Goal: Transaction & Acquisition: Purchase product/service

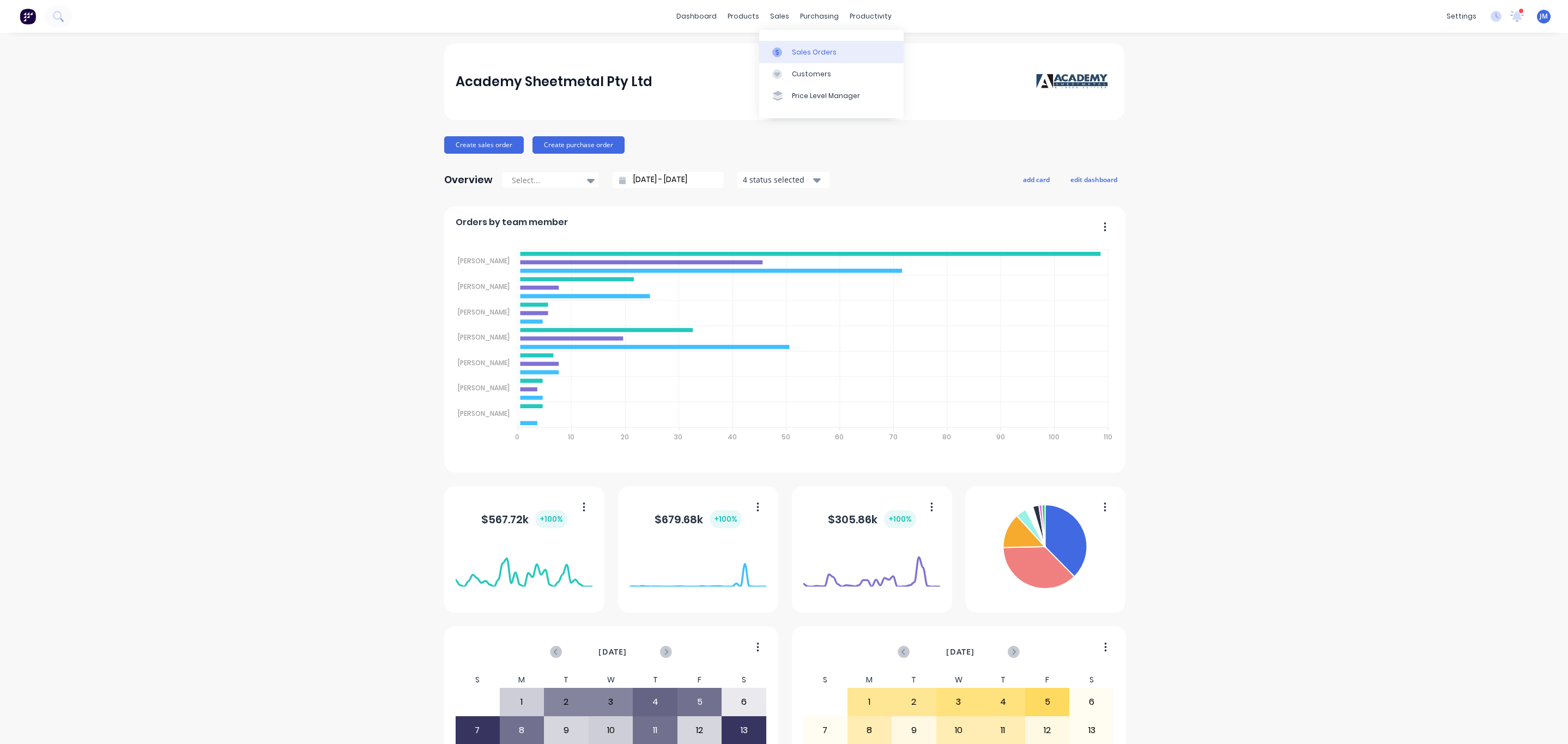
click at [803, 50] on div "Sales Orders" at bounding box center [813, 52] width 44 height 10
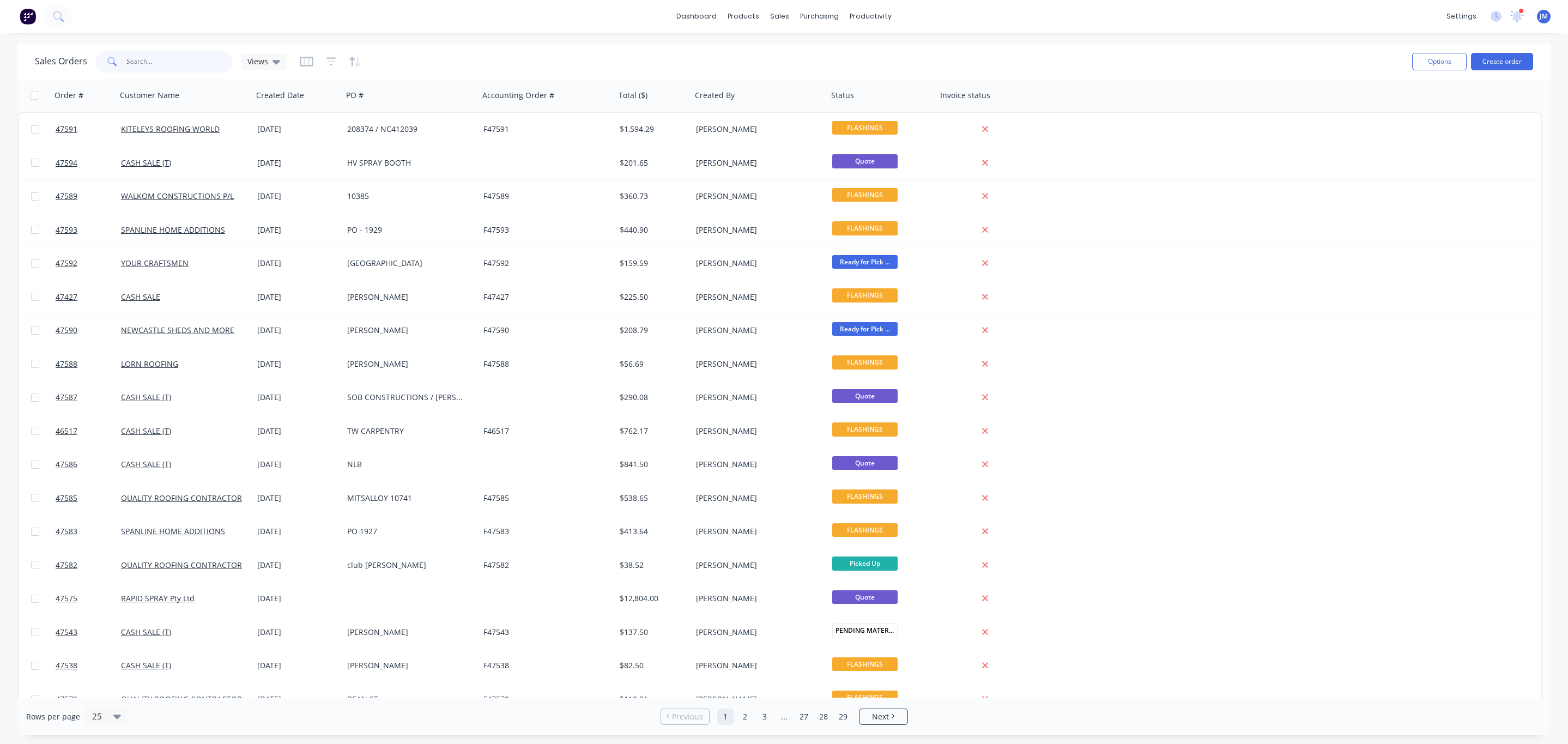
click at [189, 56] on input "text" at bounding box center [179, 62] width 106 height 22
type input "[PERSON_NAME]"
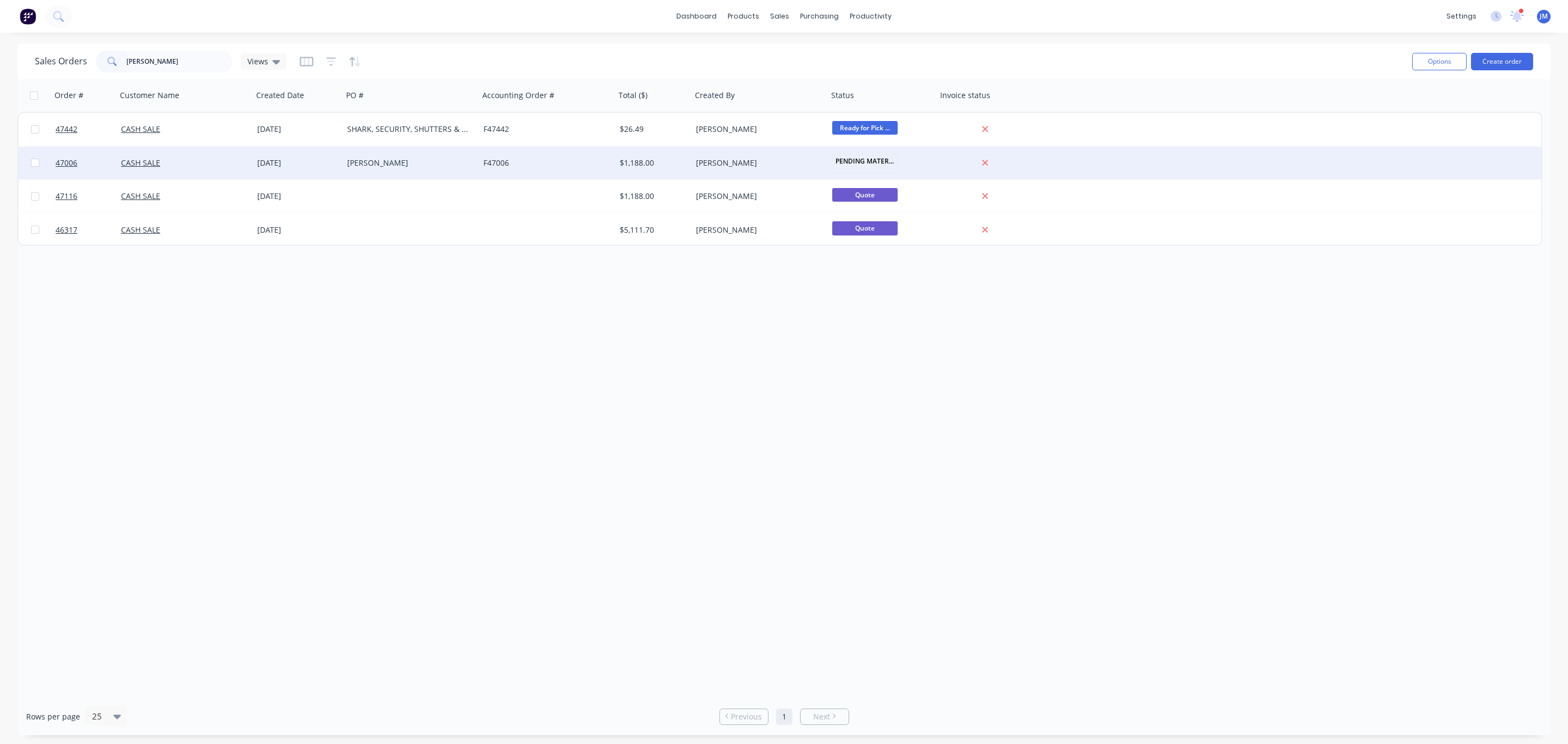
click at [254, 159] on div "[DATE]" at bounding box center [297, 163] width 90 height 33
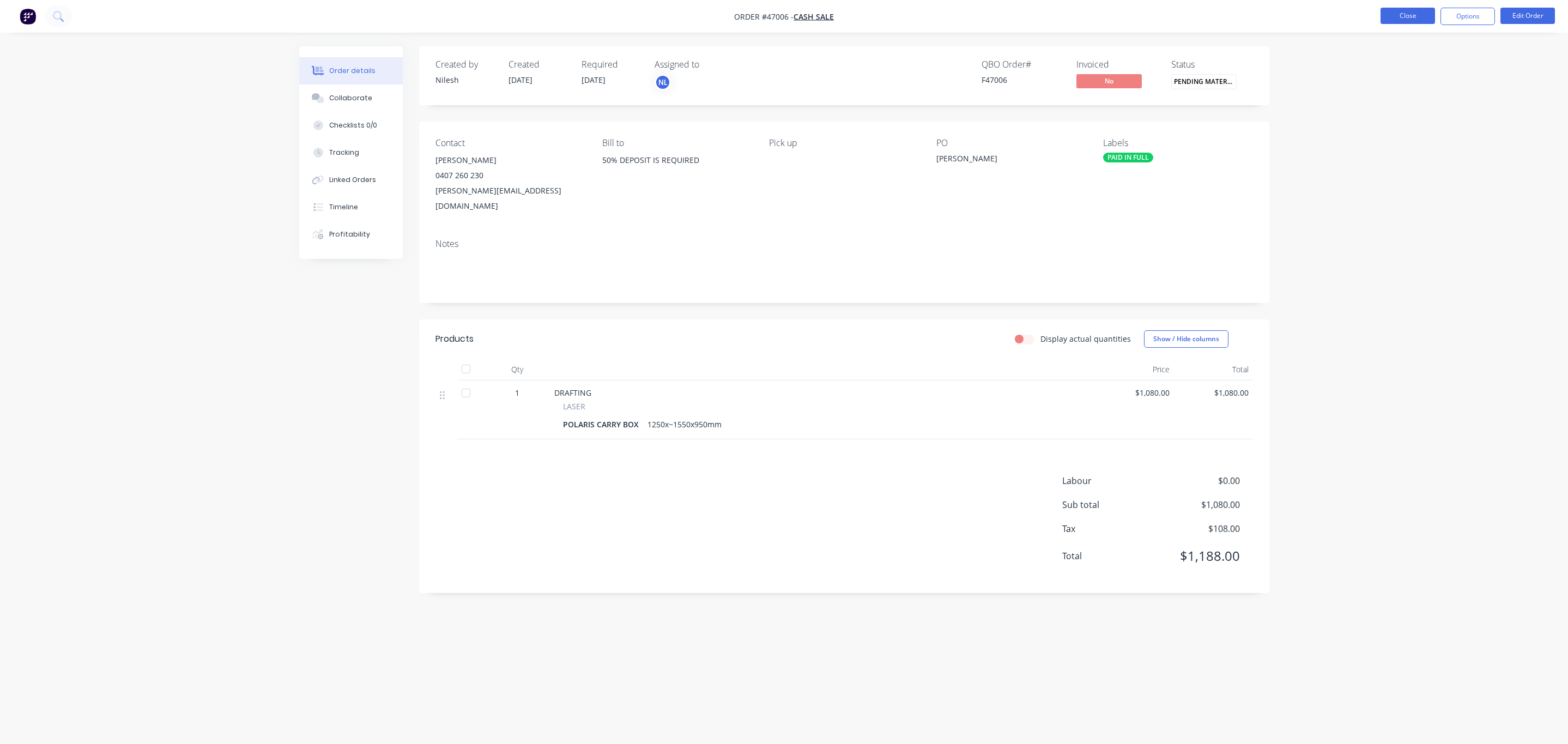
click at [1390, 22] on button "Close" at bounding box center [1407, 15] width 54 height 16
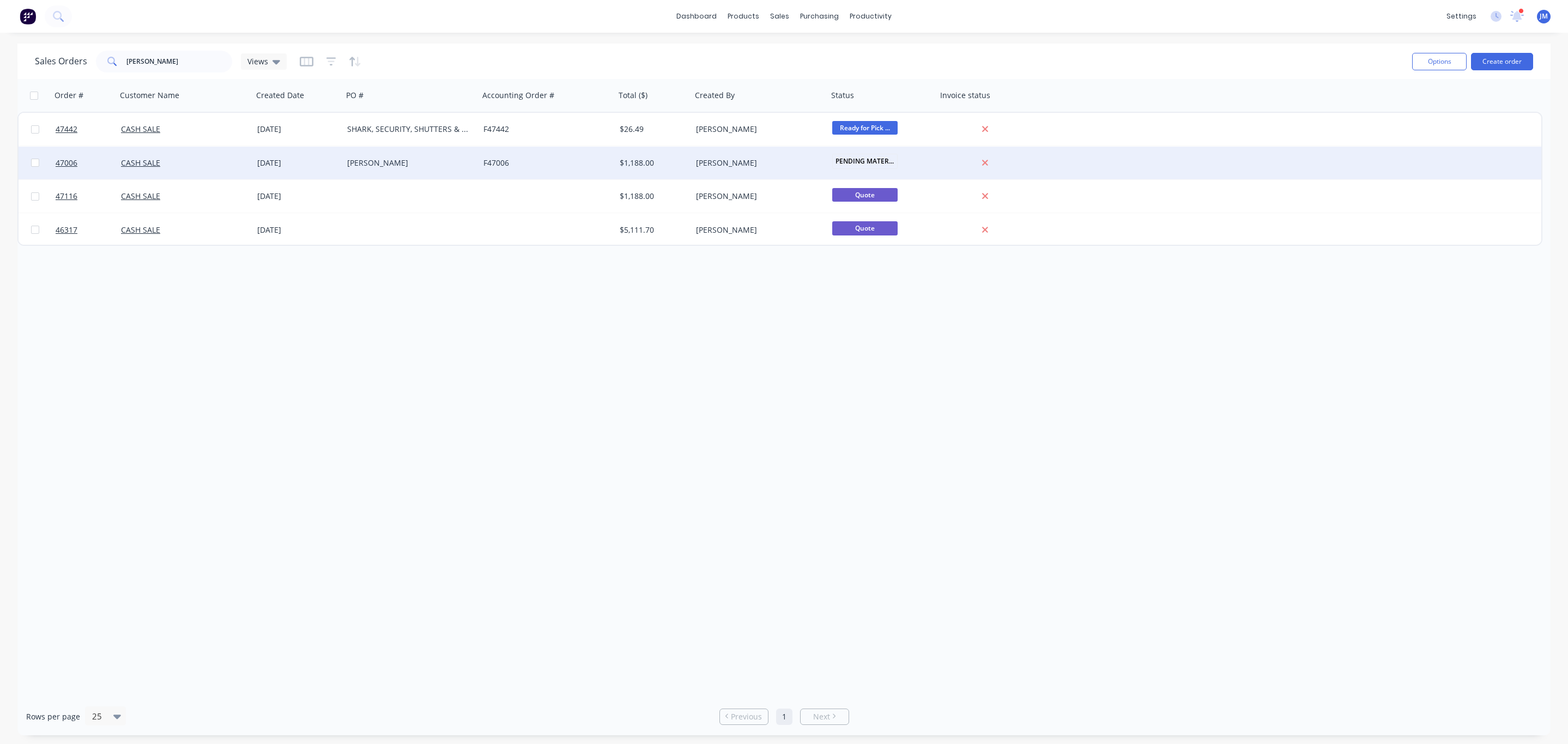
click at [669, 169] on div "$1,188.00" at bounding box center [654, 163] width 76 height 33
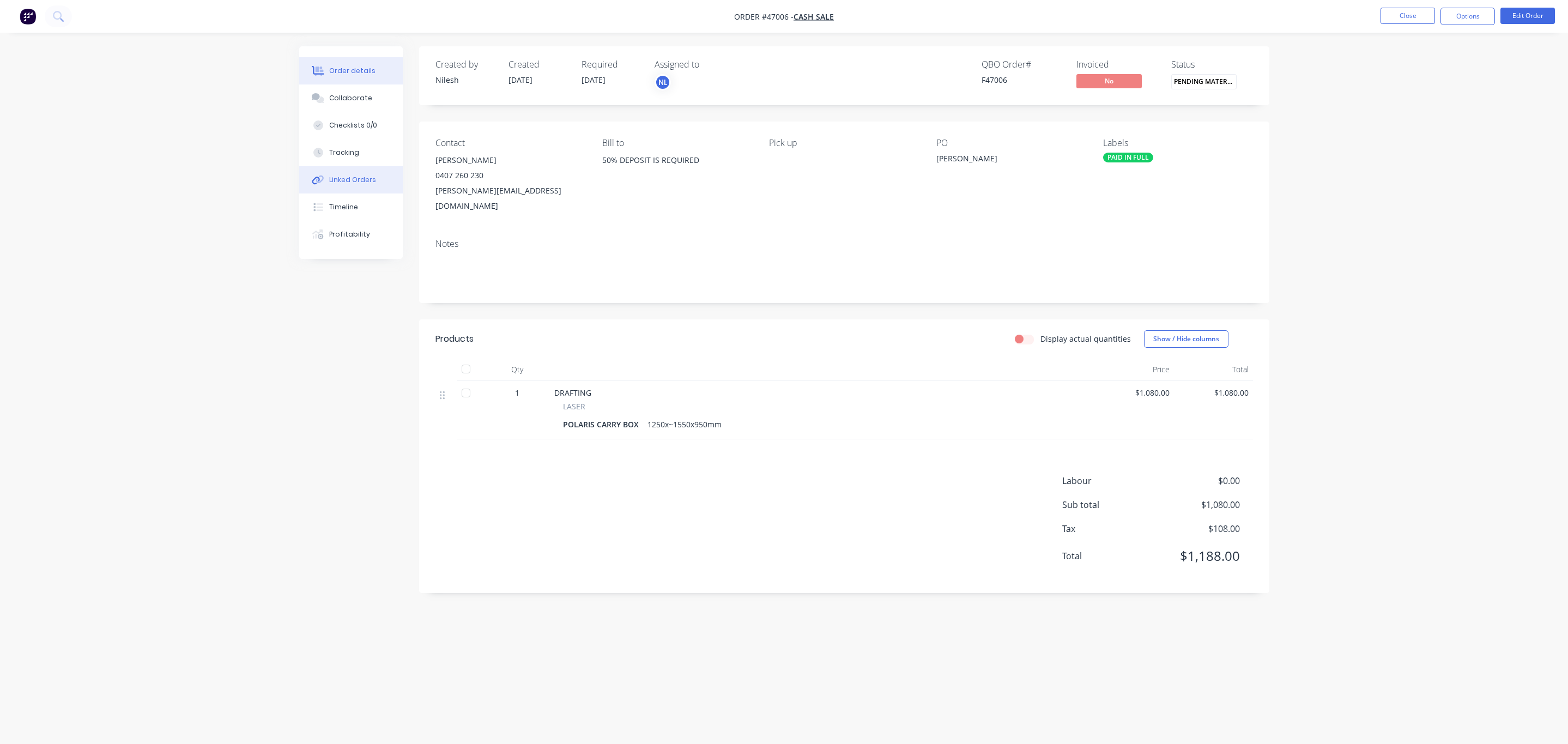
click at [330, 181] on div "Linked Orders" at bounding box center [353, 180] width 47 height 10
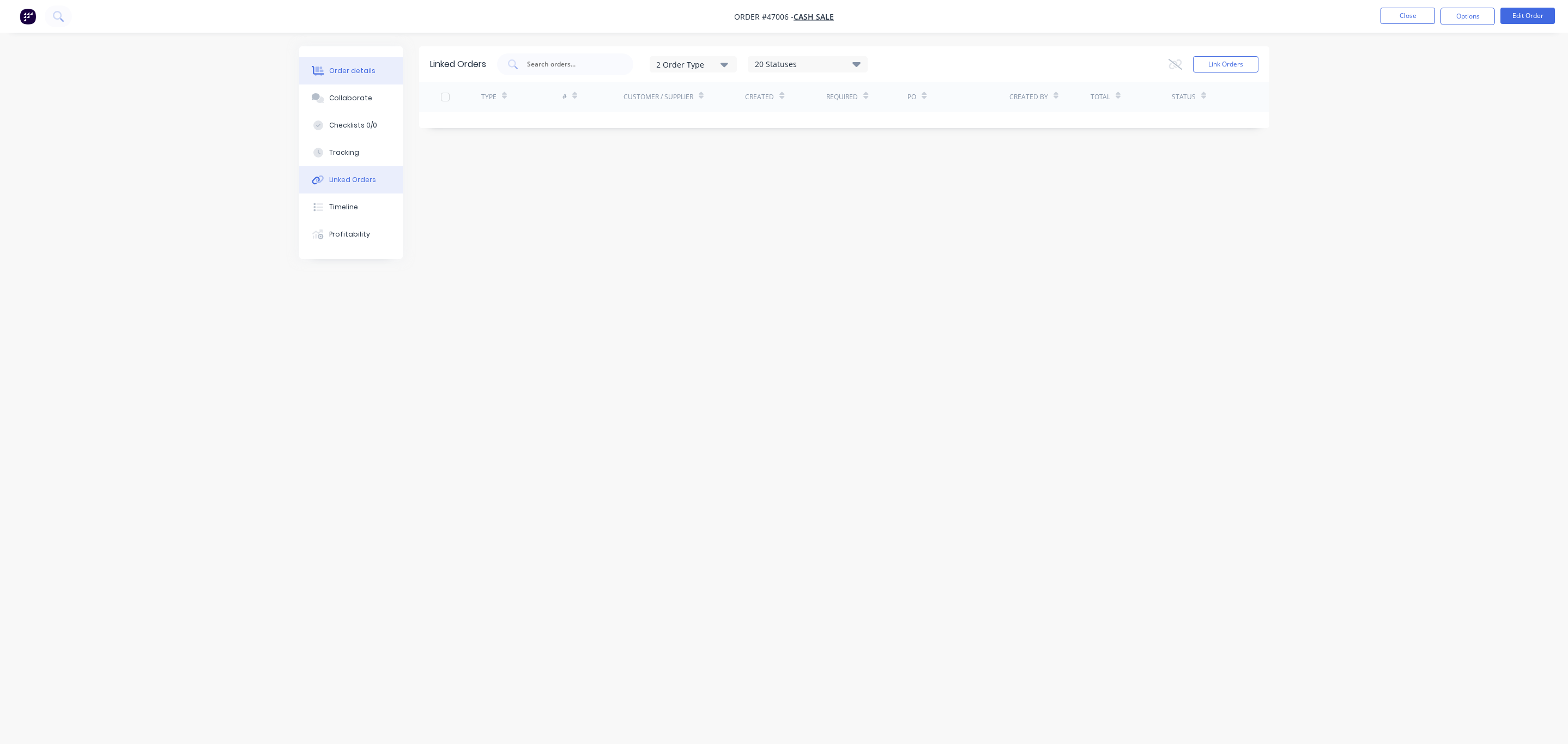
click at [366, 64] on button "Order details" at bounding box center [351, 71] width 103 height 27
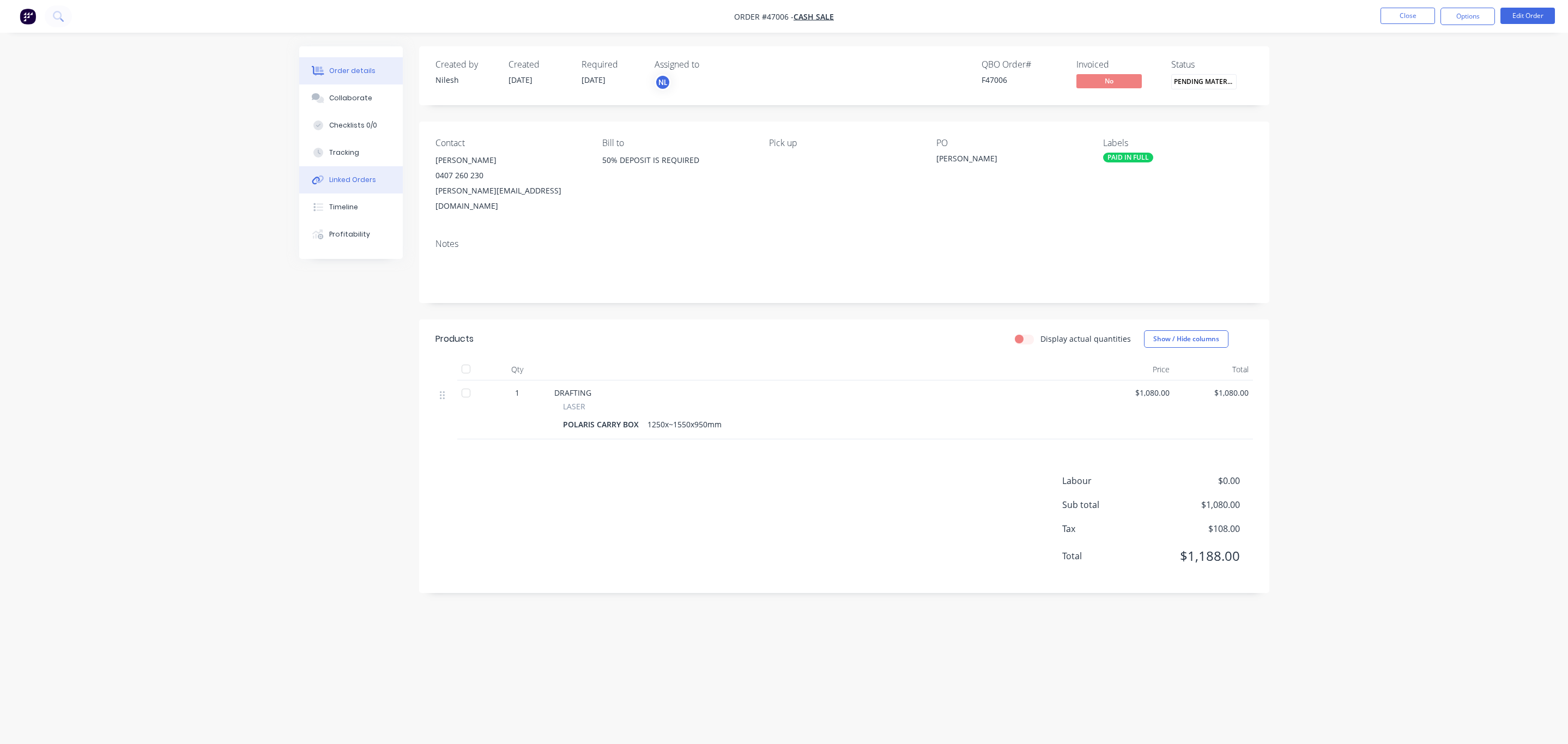
click at [346, 175] on div "Linked Orders" at bounding box center [353, 180] width 47 height 10
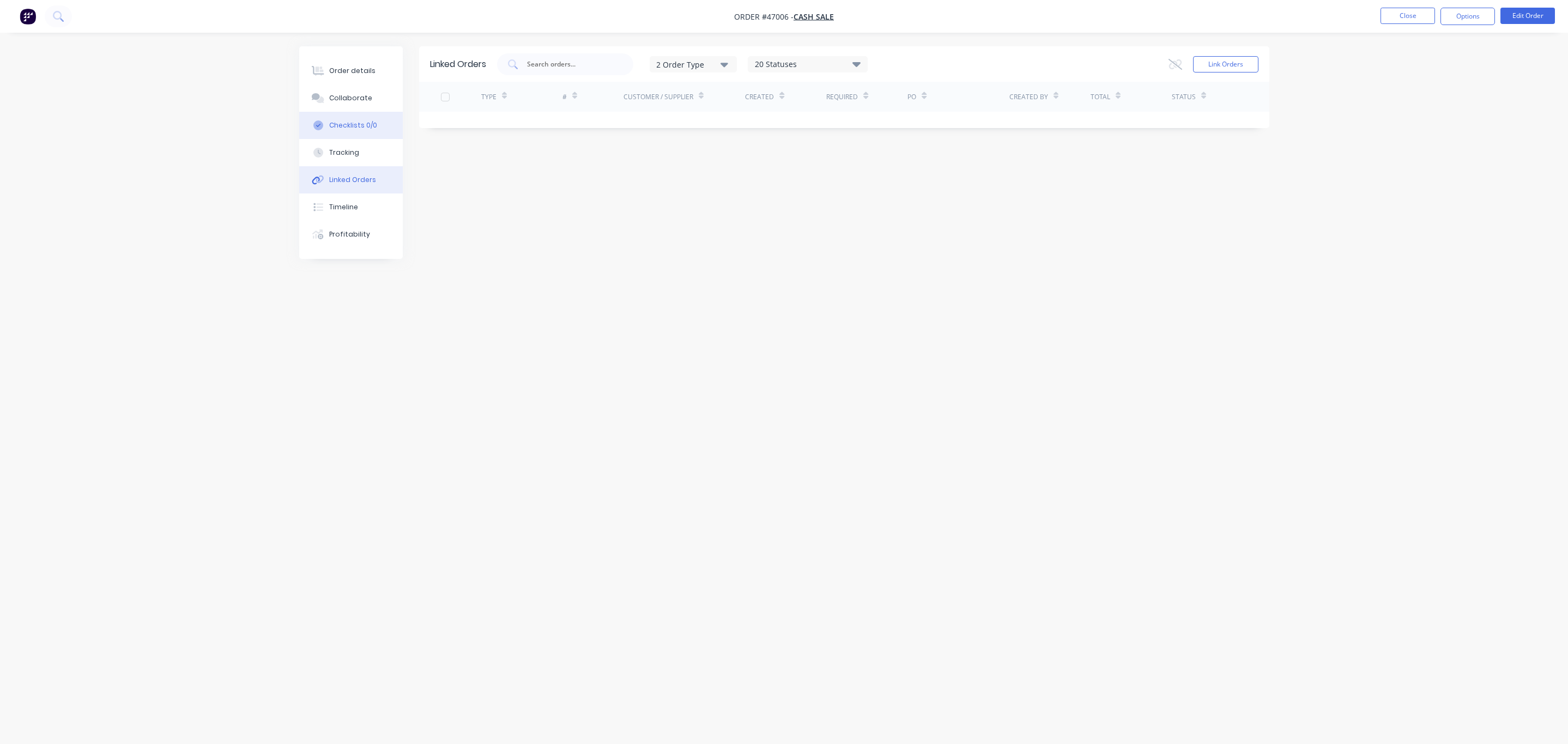
drag, startPoint x: 355, startPoint y: 171, endPoint x: 327, endPoint y: 136, distance: 44.8
click at [327, 136] on button "Checklists 0/0" at bounding box center [351, 125] width 103 height 27
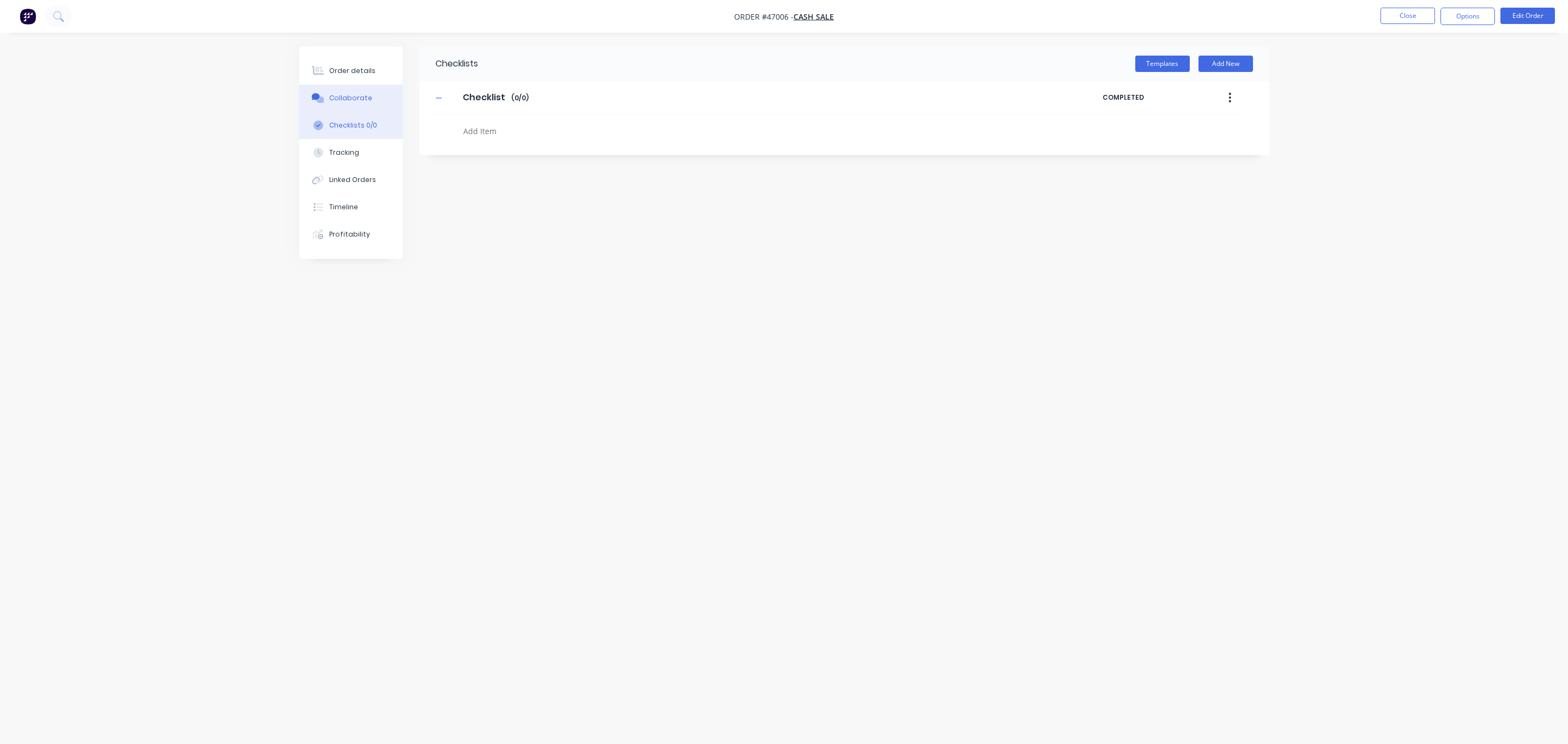
click at [357, 93] on div "Collaborate" at bounding box center [350, 98] width 43 height 10
click at [362, 123] on div "Checklists 0/0" at bounding box center [346, 125] width 48 height 10
type textarea "x"
click at [352, 90] on button "Collaborate" at bounding box center [351, 98] width 103 height 27
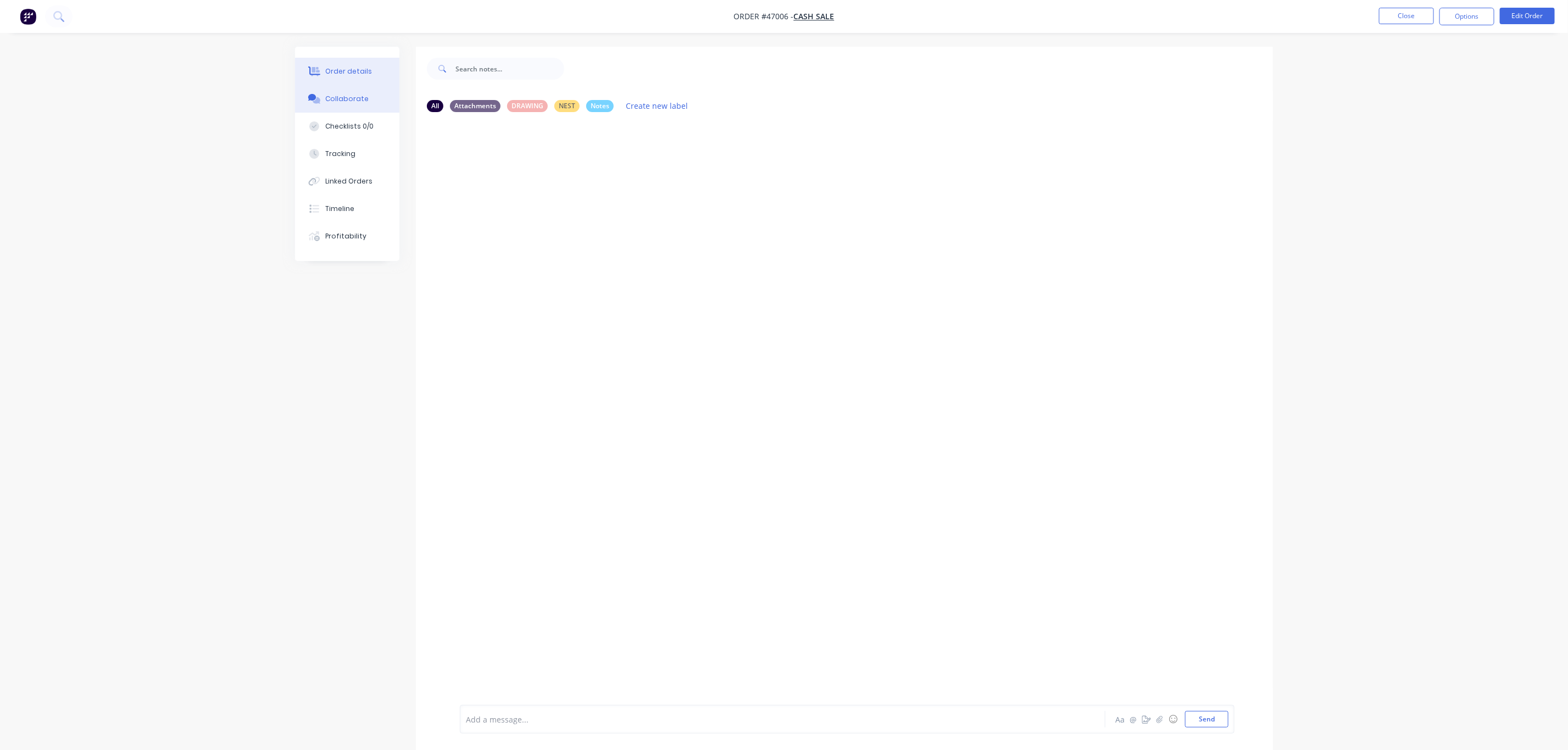
click at [355, 67] on div "Order details" at bounding box center [348, 71] width 47 height 10
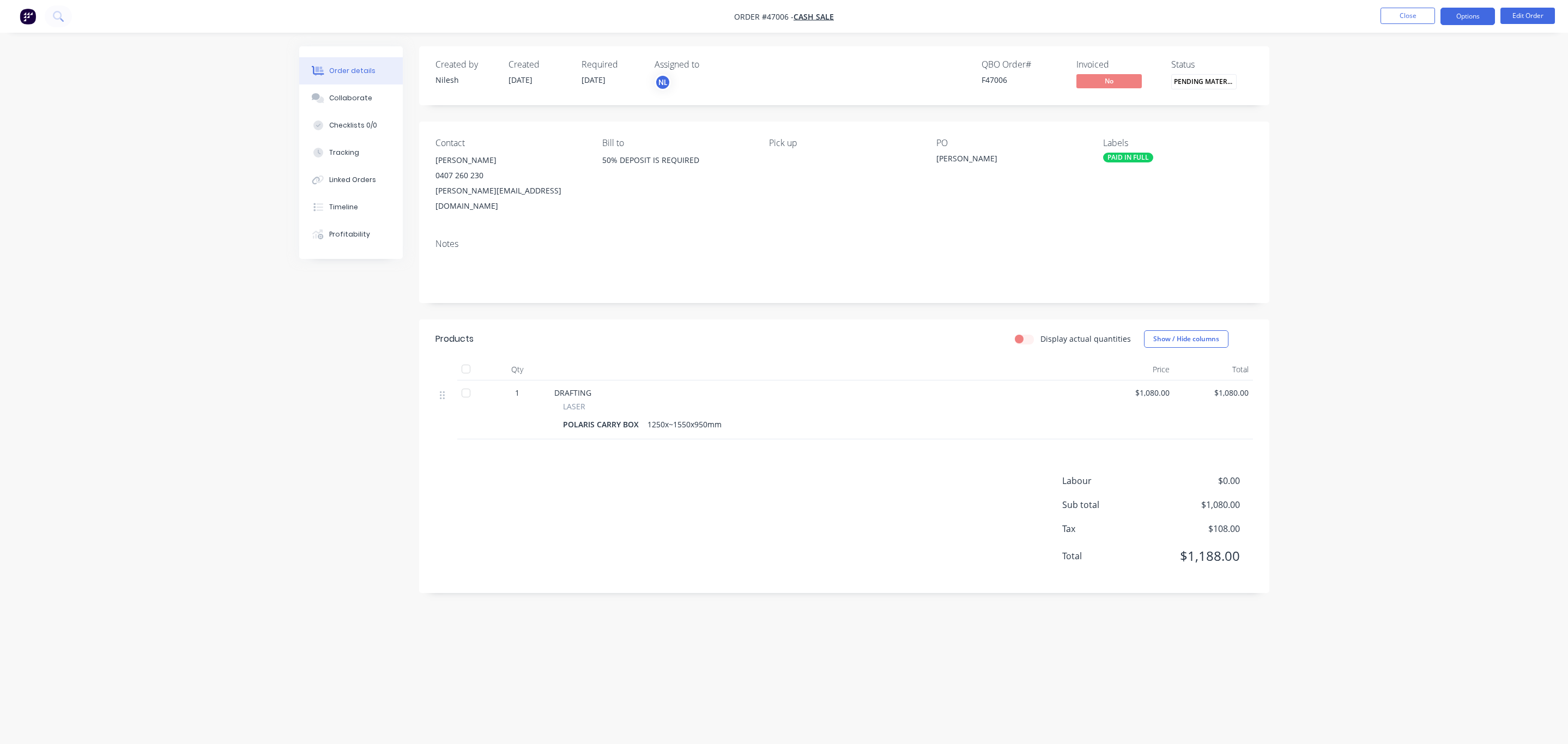
click at [1470, 12] on button "Options" at bounding box center [1467, 15] width 54 height 17
click at [1433, 192] on div "Purchase Products" at bounding box center [1435, 197] width 101 height 15
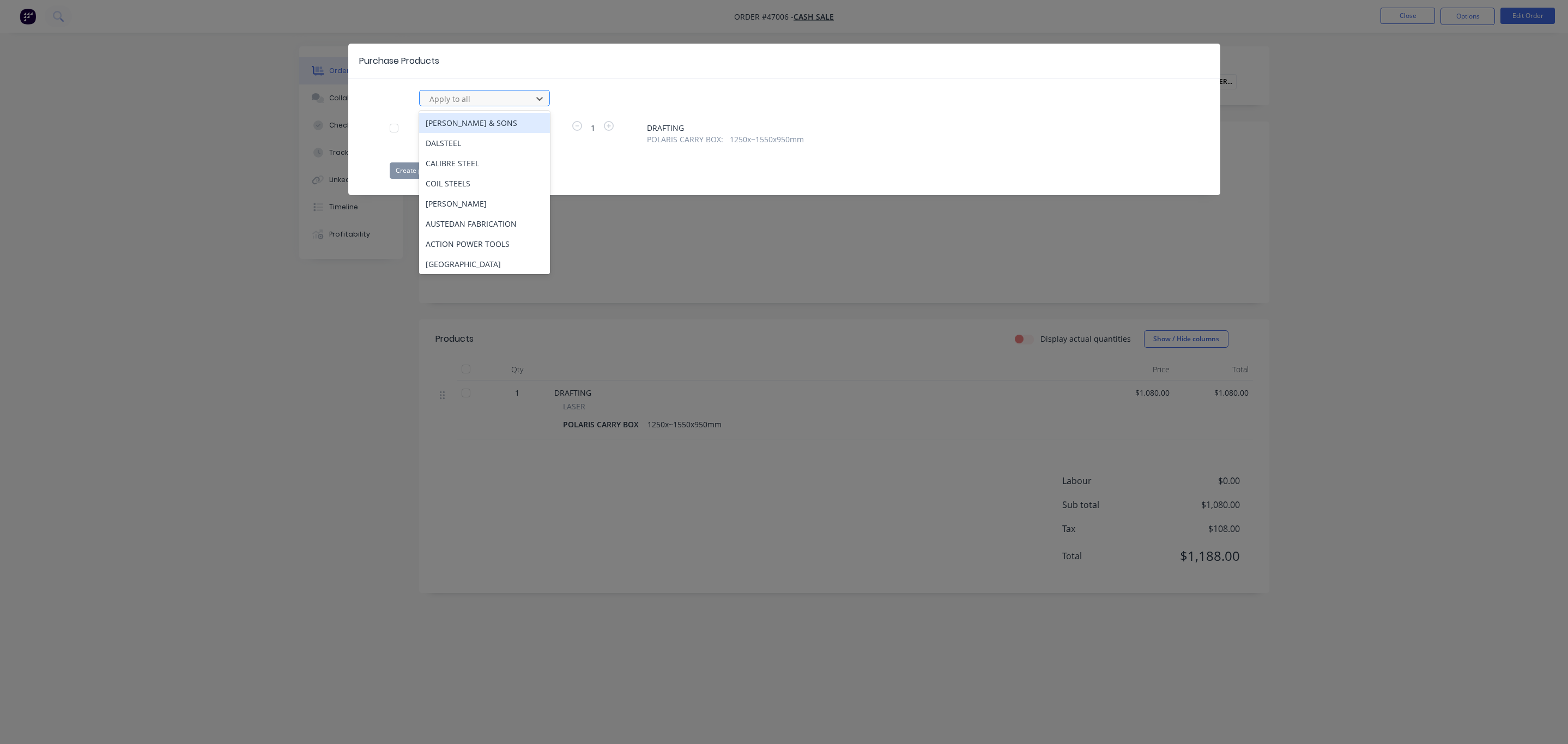
click at [486, 93] on div at bounding box center [477, 99] width 98 height 14
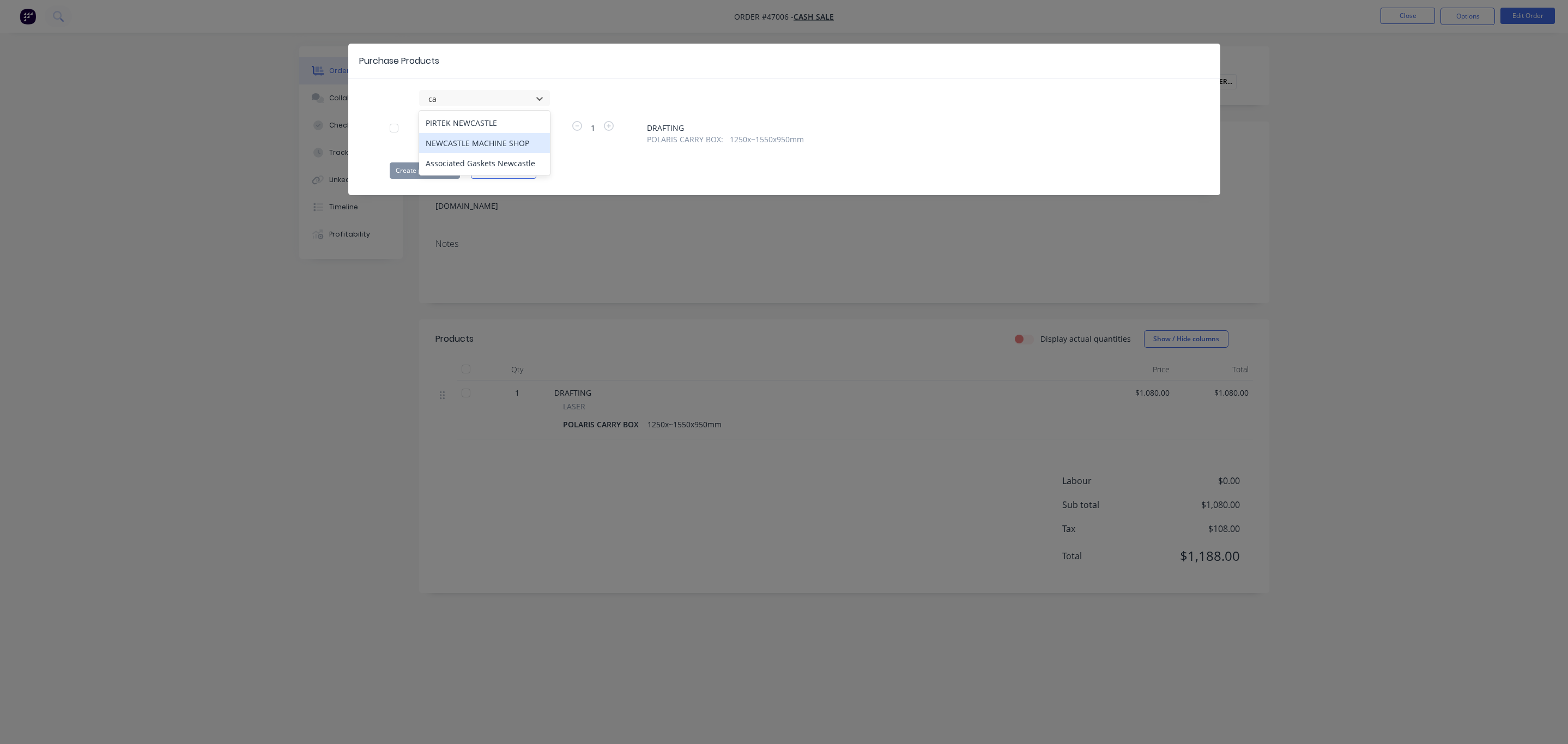
type input "c"
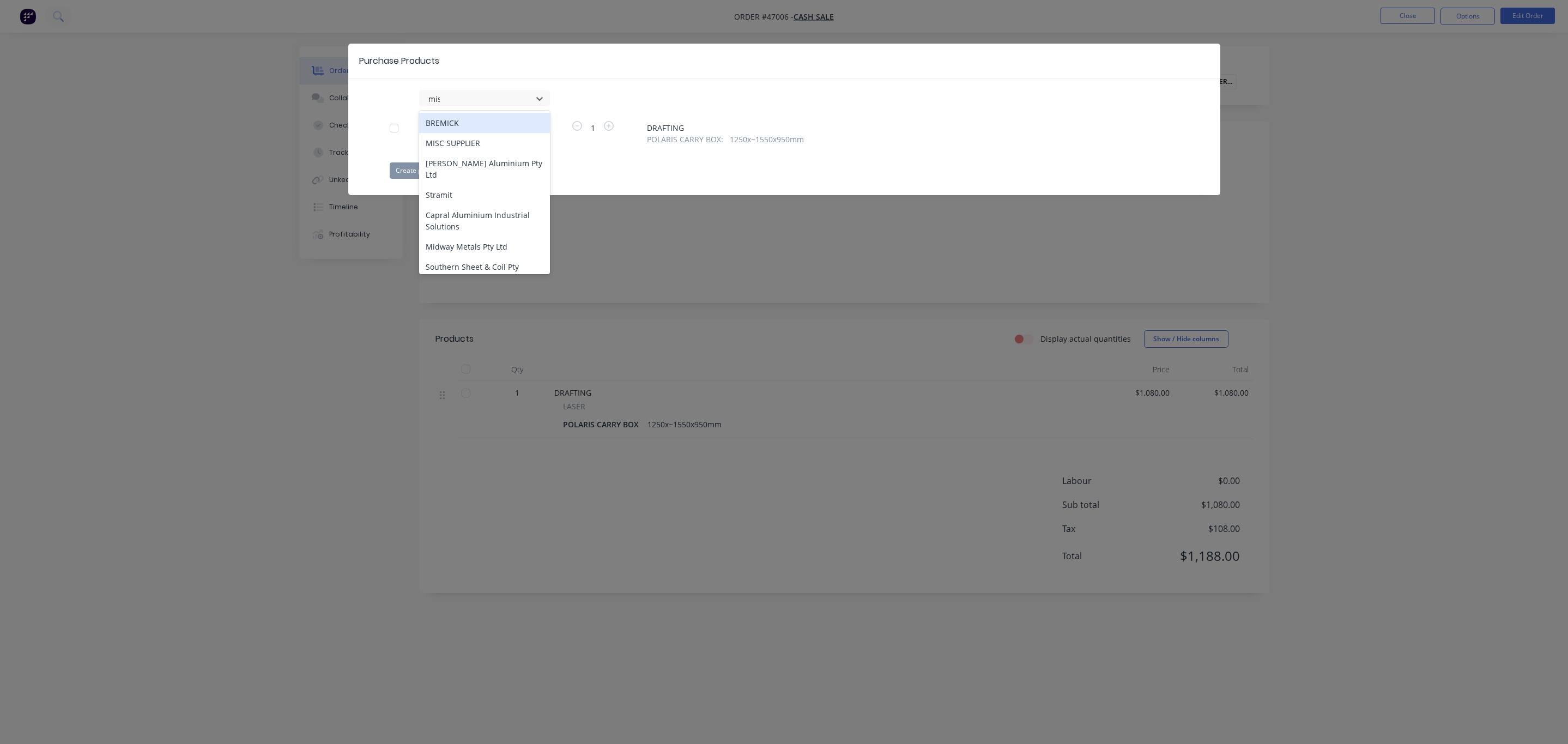
type input "misc"
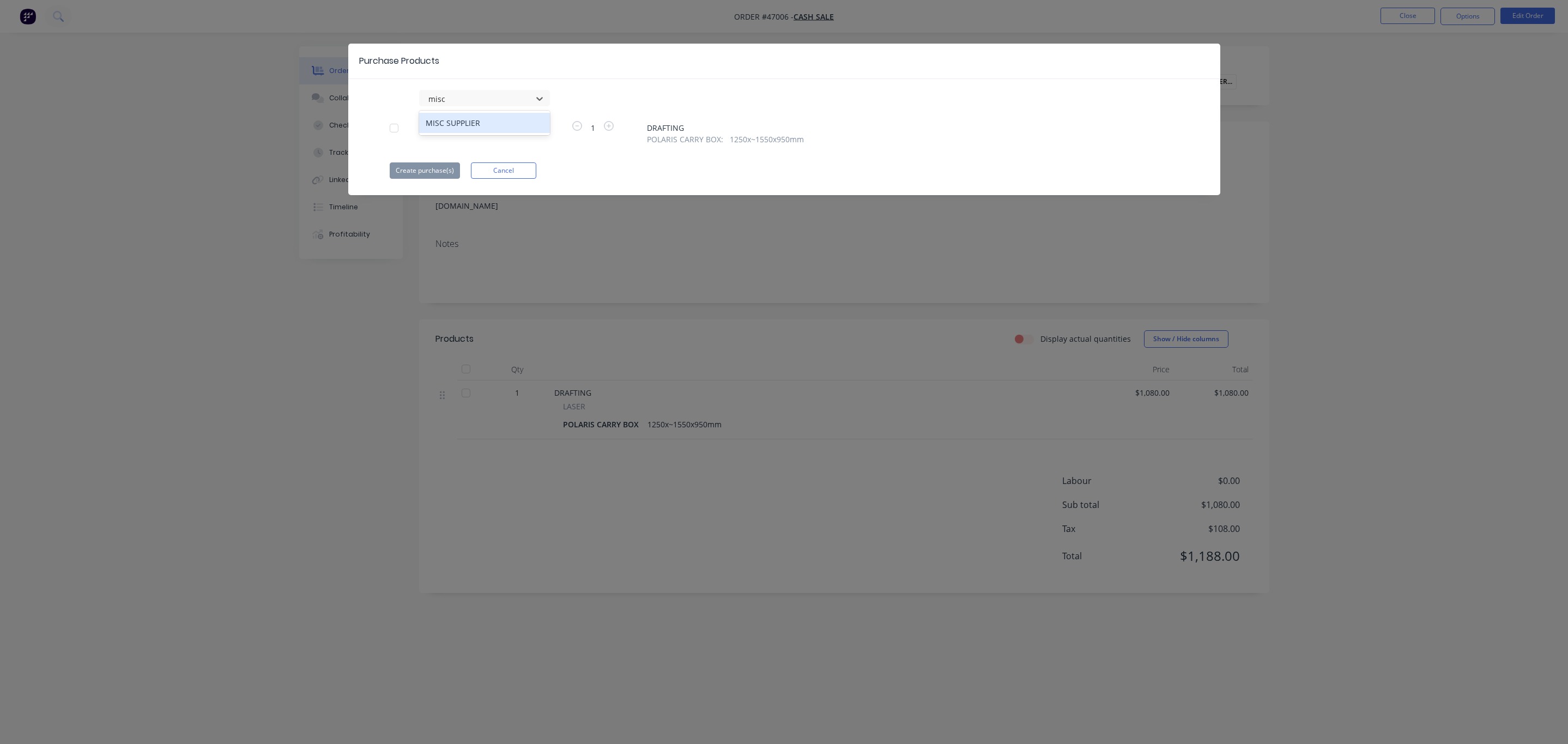
click at [474, 120] on div "MISC SUPPLIER" at bounding box center [484, 122] width 131 height 20
click at [430, 168] on button "Create purchase(s)" at bounding box center [425, 171] width 71 height 16
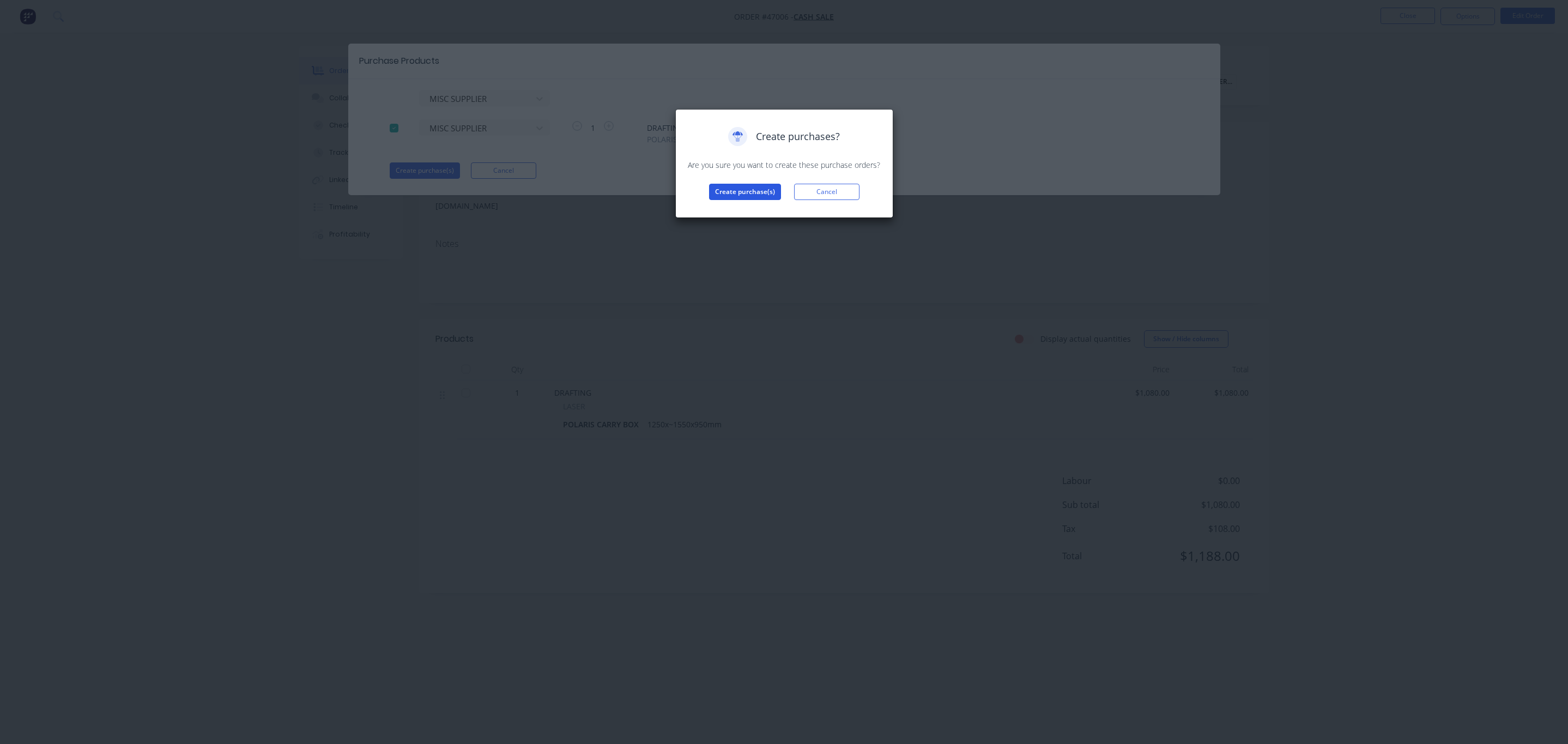
click at [757, 187] on button "Create purchase(s)" at bounding box center [745, 192] width 72 height 16
click at [737, 199] on div "Purchases created Your purchases have been created and saved as drafts. Click t…" at bounding box center [784, 172] width 195 height 91
click at [736, 211] on button "View purchase(s)" at bounding box center [745, 210] width 65 height 16
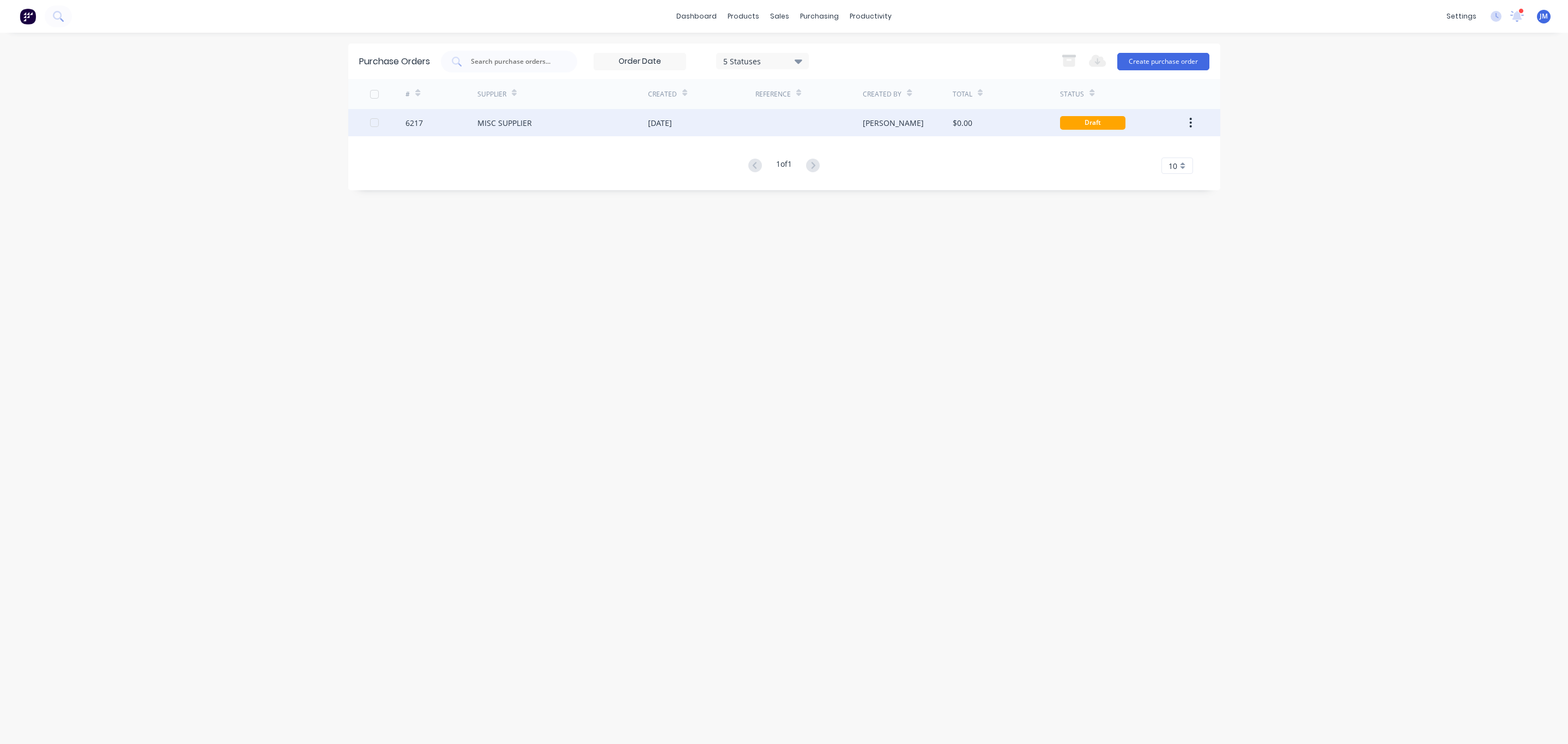
click at [478, 120] on div "MISC SUPPLIER" at bounding box center [504, 122] width 54 height 12
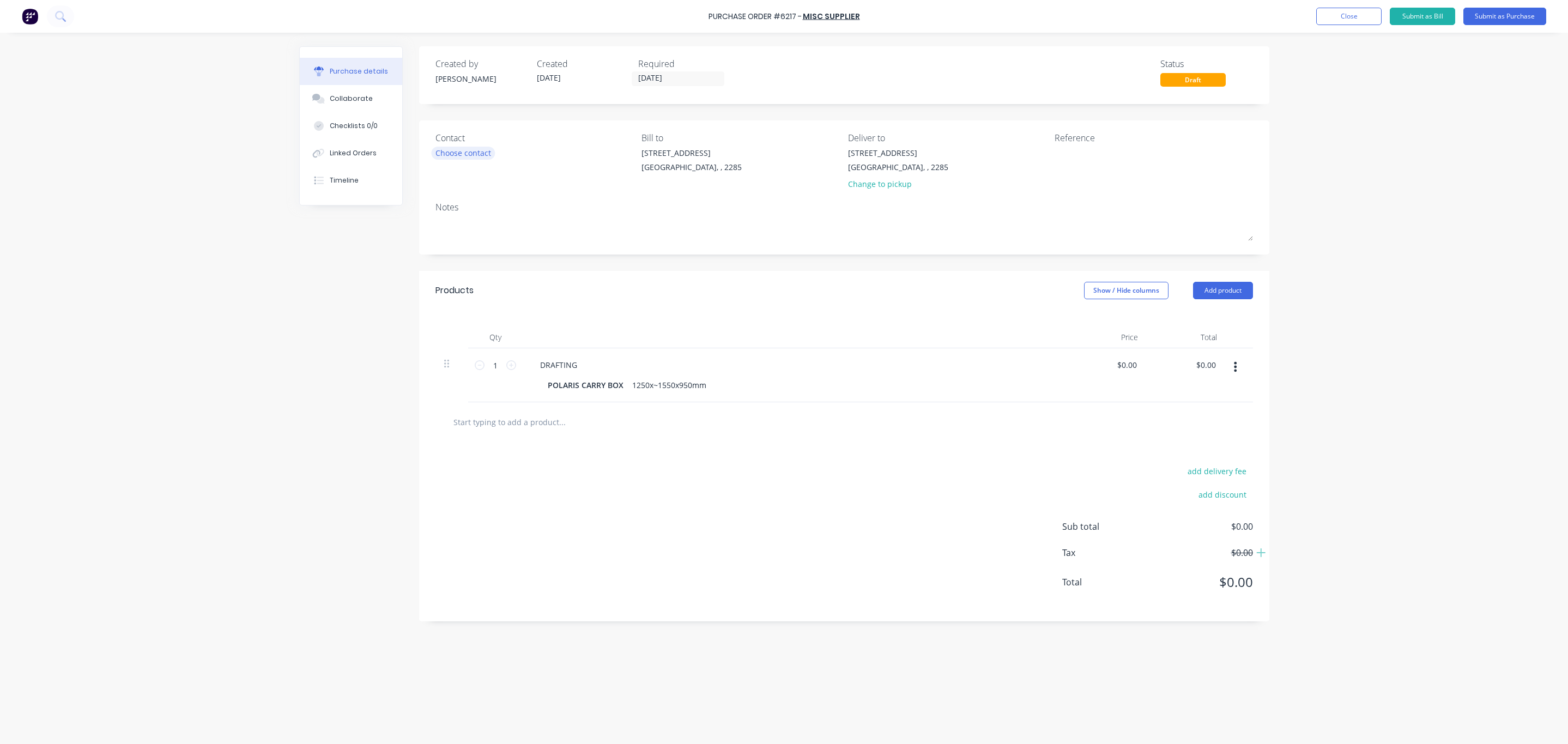
click at [474, 150] on div "Choose contact" at bounding box center [463, 152] width 55 height 12
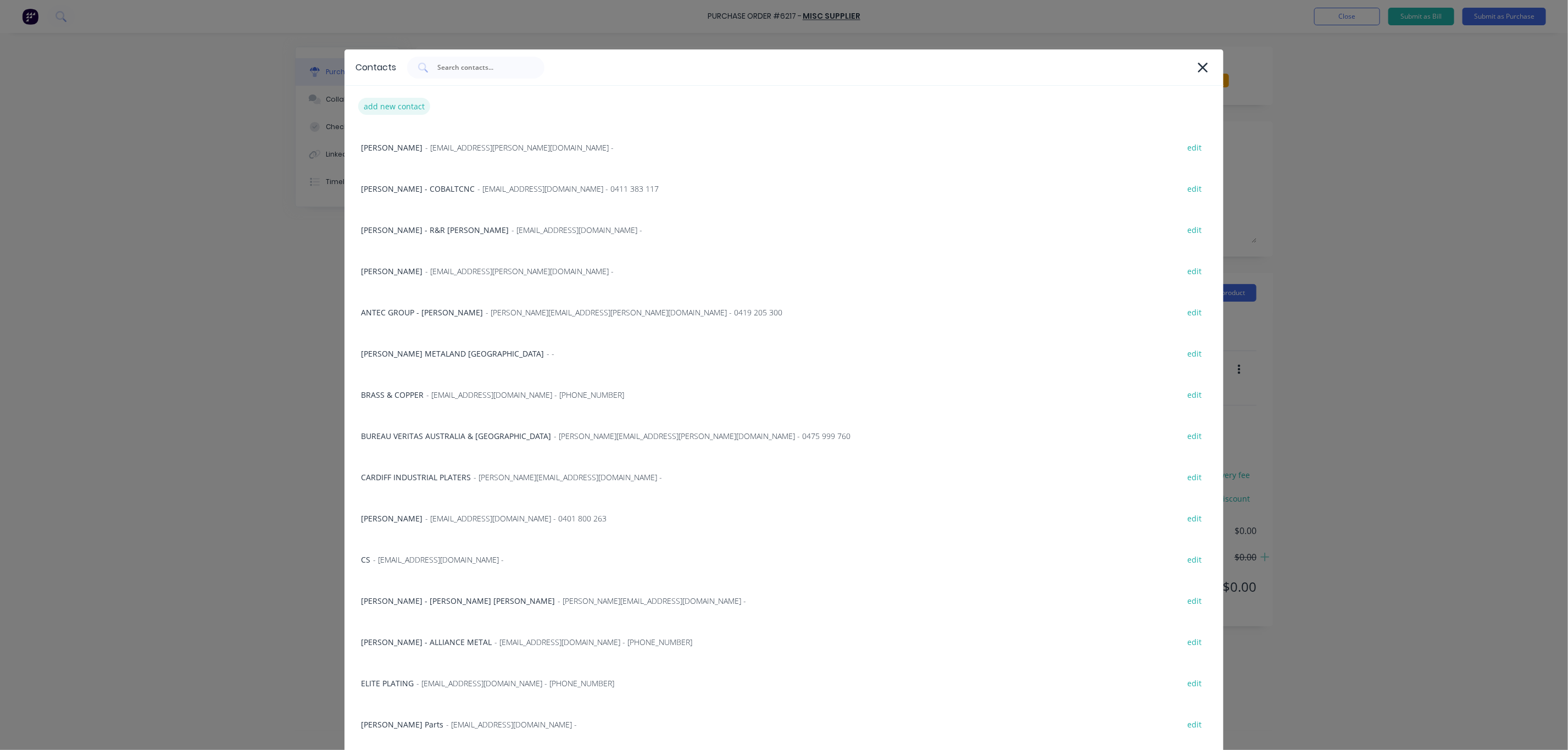
click at [412, 114] on div "add new contact" at bounding box center [394, 106] width 72 height 17
select select "AU"
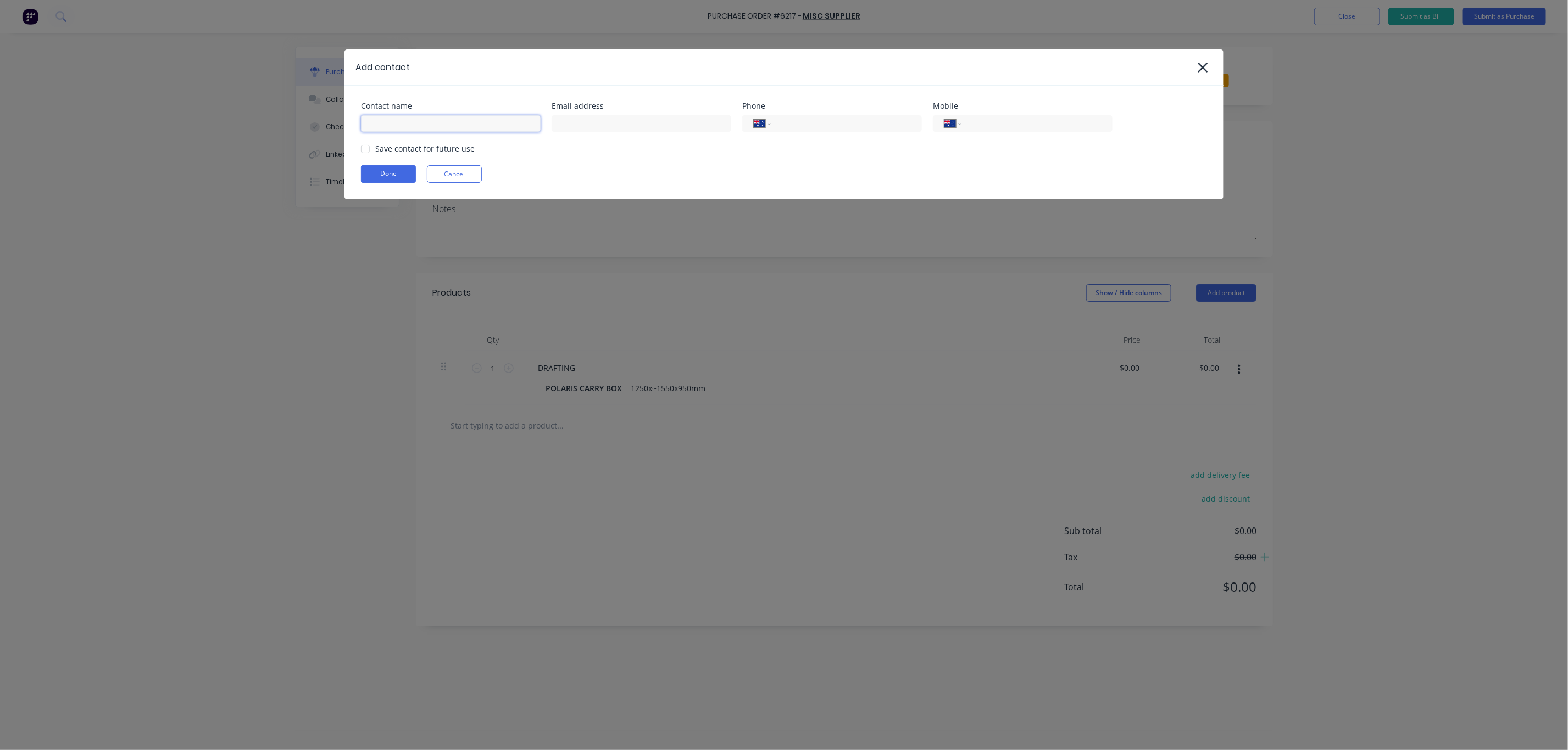
click at [406, 121] on input at bounding box center [451, 123] width 180 height 16
type input "NOBLE TRUCK SHUTTERS"
type input "[EMAIL_ADDRESS][DOMAIN_NAME]"
click at [401, 180] on button "Done" at bounding box center [389, 174] width 55 height 17
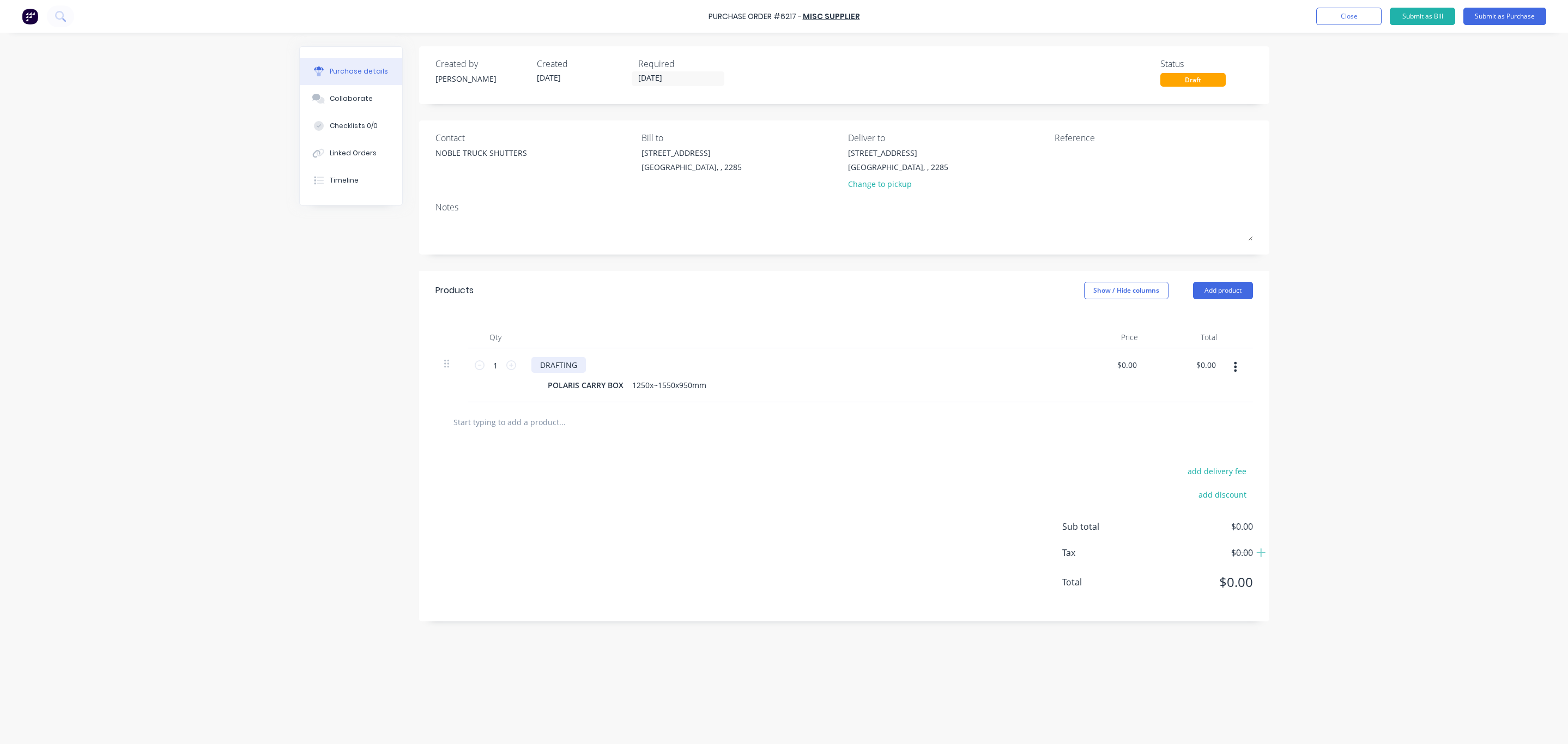
click at [574, 360] on div "DRAFTING" at bounding box center [559, 365] width 54 height 15
drag, startPoint x: 574, startPoint y: 360, endPoint x: 320, endPoint y: 342, distance: 254.6
click at [336, 344] on div "Created by [PERSON_NAME] Created [DATE] Required [DATE] Status Draft Contact NO…" at bounding box center [784, 386] width 970 height 679
click at [519, 397] on div "1 1 DRAFTING POLARIS CARRY BOX 1250x~1550x950mm $0.00 $0.00 $0.00 $0.00" at bounding box center [843, 375] width 817 height 54
click at [552, 371] on div "DRAFTING" at bounding box center [559, 365] width 54 height 15
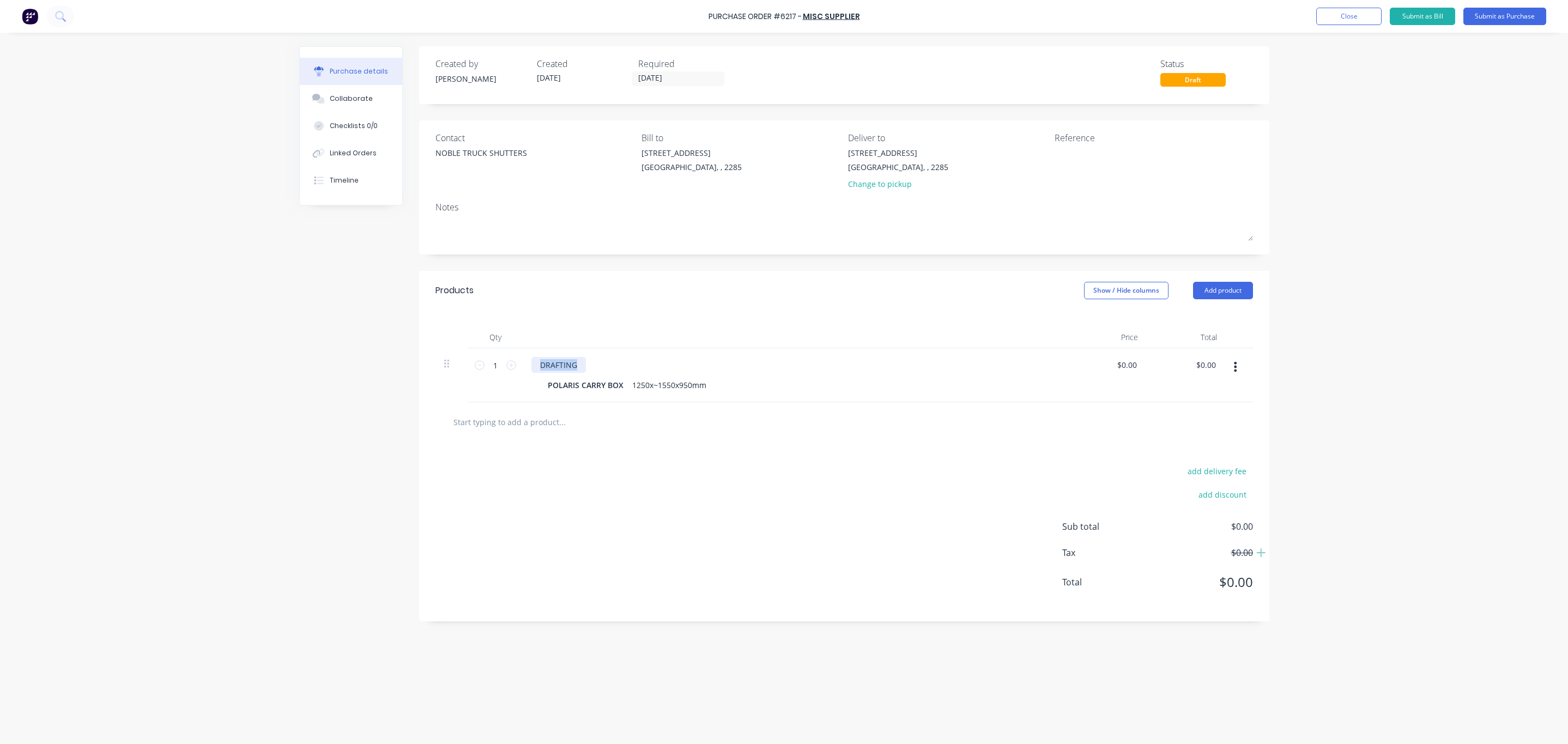
drag, startPoint x: 580, startPoint y: 367, endPoint x: 463, endPoint y: 374, distance: 117.2
click at [463, 374] on div "1 1 DRAFTING POLARIS CARRY BOX 1250x~1550x950mm $0.00 $0.00 $0.00 $0.00" at bounding box center [843, 375] width 817 height 54
drag, startPoint x: 522, startPoint y: 361, endPoint x: 536, endPoint y: 373, distance: 18.4
click at [522, 363] on div "DRAFTING POLARIS CARRY BOX 1250x~1550x950mm" at bounding box center [794, 375] width 545 height 54
drag, startPoint x: 536, startPoint y: 373, endPoint x: 549, endPoint y: 368, distance: 13.9
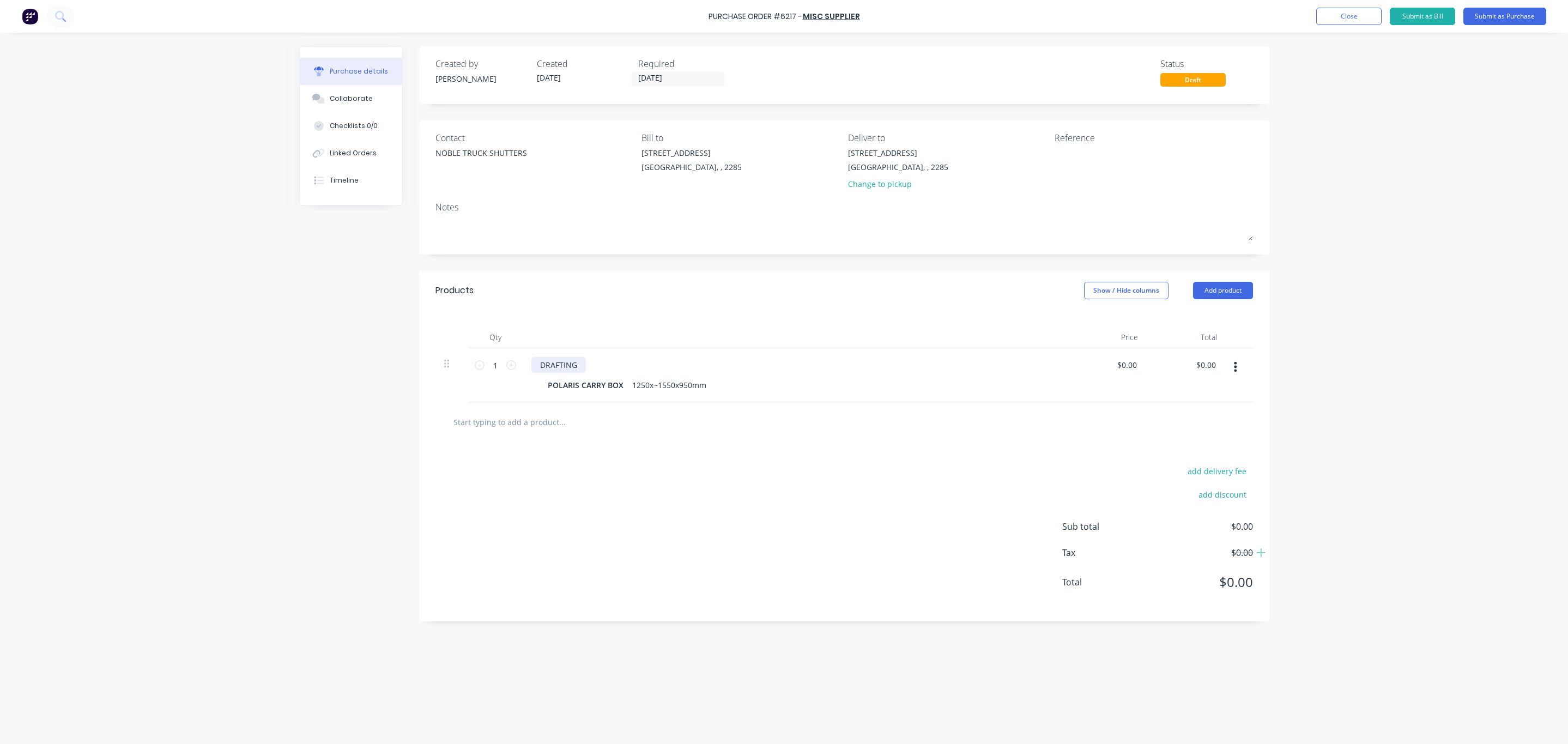
click at [538, 373] on div "DRAFTING" at bounding box center [559, 365] width 54 height 15
drag, startPoint x: 549, startPoint y: 368, endPoint x: 556, endPoint y: 368, distance: 7.0
click at [556, 368] on div "DRAFTING" at bounding box center [559, 365] width 54 height 15
drag, startPoint x: 574, startPoint y: 366, endPoint x: 385, endPoint y: 350, distance: 189.7
click at [437, 379] on div "1 1 DRAFTING POLARIS CARRY BOX 1250x~1550x950mm $0.00 $0.00 $0.00 $0.00" at bounding box center [843, 375] width 817 height 54
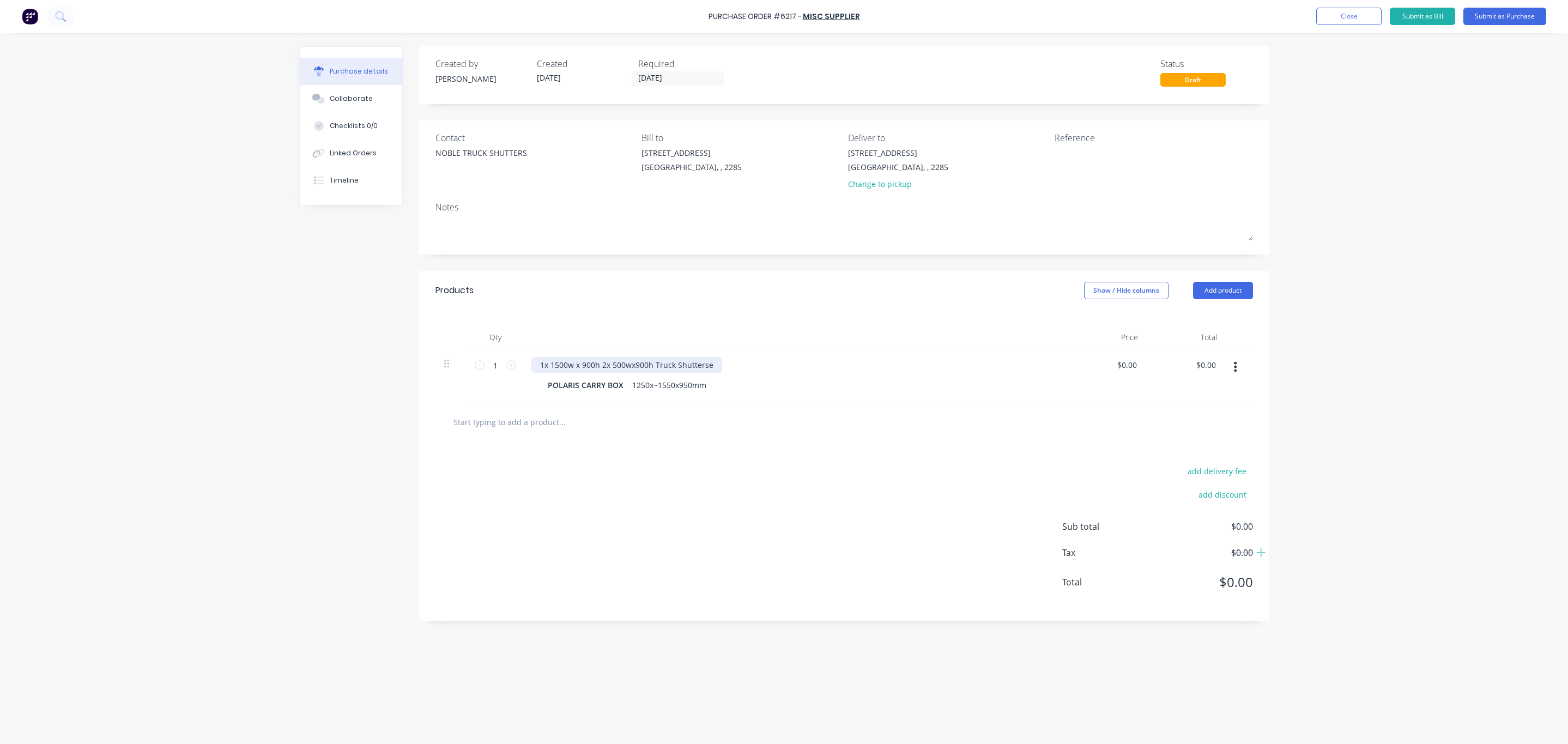
click at [704, 371] on div "1x 1500w x 900h 2x 500wx900h Truck Shutterse" at bounding box center [627, 365] width 190 height 15
type input "0"
type input "$2,320.00"
click at [863, 412] on div at bounding box center [844, 422] width 800 height 22
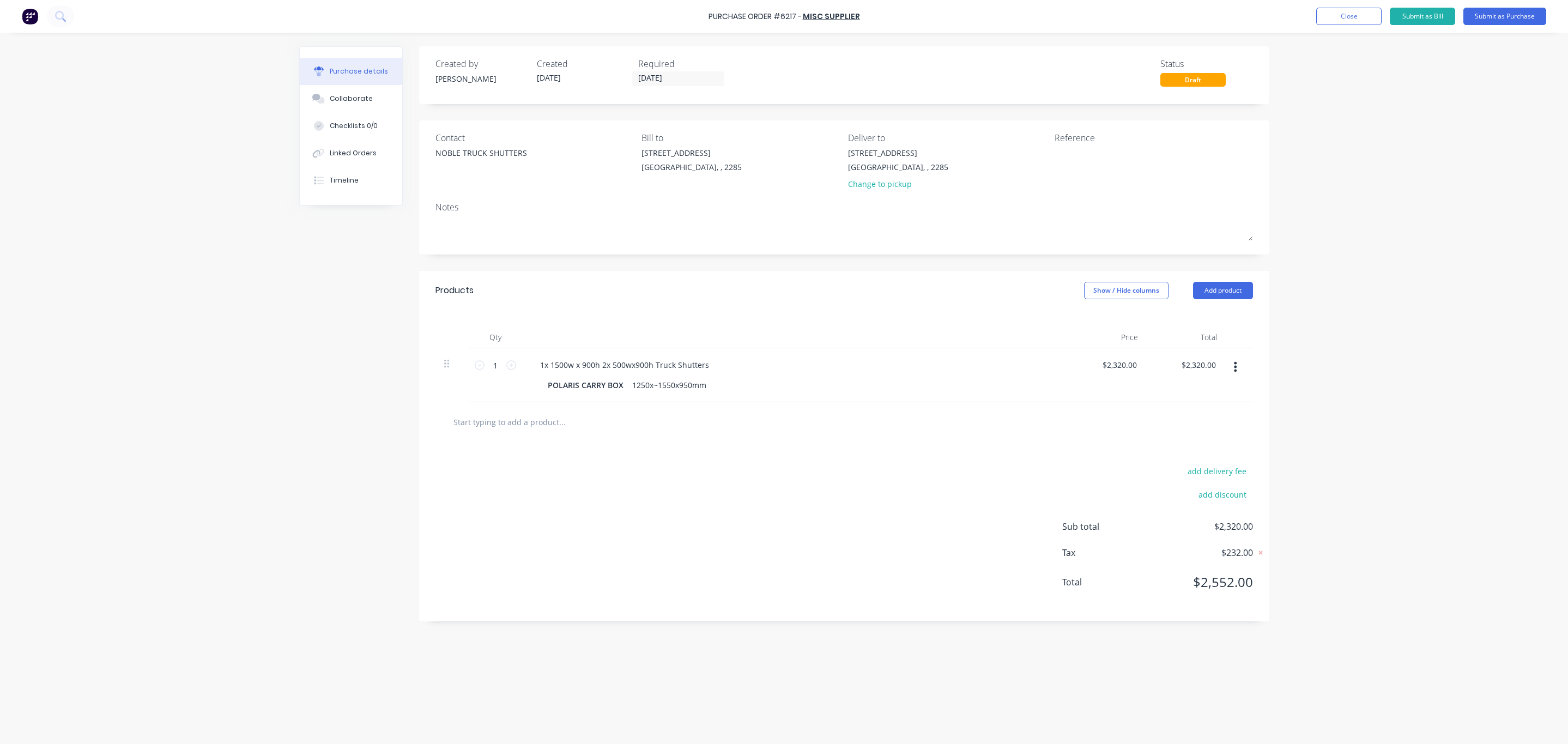
click at [1201, 462] on div "add delivery fee add discount Sub total $2,320.00 Tax $232.00 Total $2,552.00" at bounding box center [844, 532] width 851 height 180
click at [1202, 465] on div "add delivery fee add discount Sub total $2,320.00 Tax $232.00 Total $2,552.00" at bounding box center [844, 532] width 851 height 180
click at [1197, 471] on button "add delivery fee" at bounding box center [1217, 471] width 72 height 15
type input "$110.00"
drag, startPoint x: 1362, startPoint y: 446, endPoint x: 1388, endPoint y: 592, distance: 148.3
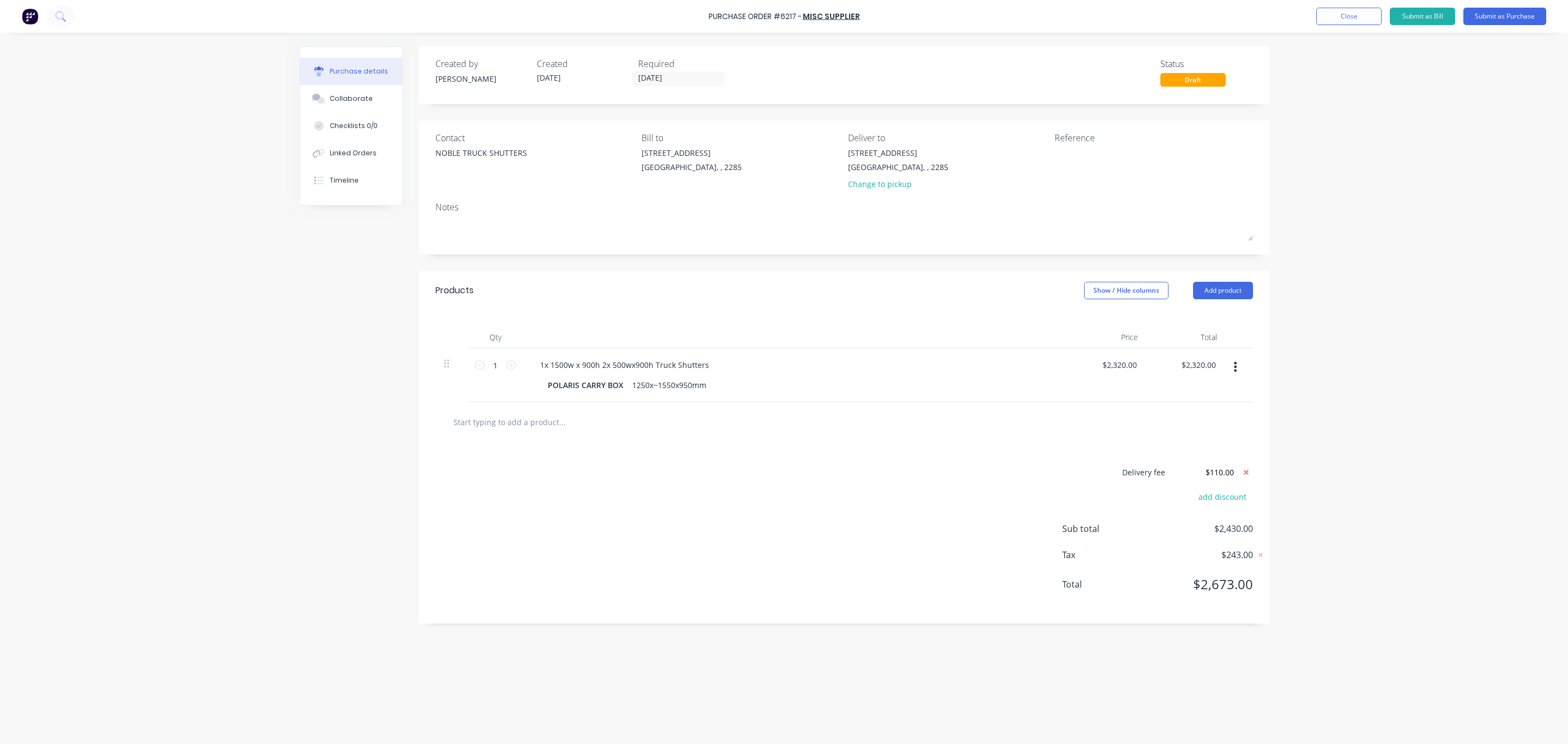
click at [1364, 445] on div "Purchase Order #6217 - MISC SUPPLIER Add product Close Submit as Bill Submit as…" at bounding box center [784, 372] width 1568 height 744
drag, startPoint x: 1135, startPoint y: 367, endPoint x: 1032, endPoint y: 369, distance: 103.0
click at [1032, 369] on div "1 1 1x 1500w x 900h 2x 500wx900h Truck Shutters POLARIS CARRY BOX 1250x~1550x95…" at bounding box center [843, 375] width 817 height 54
click at [1125, 369] on input "2320.0000" at bounding box center [1117, 365] width 43 height 15
drag, startPoint x: 1135, startPoint y: 364, endPoint x: 1071, endPoint y: 369, distance: 64.2
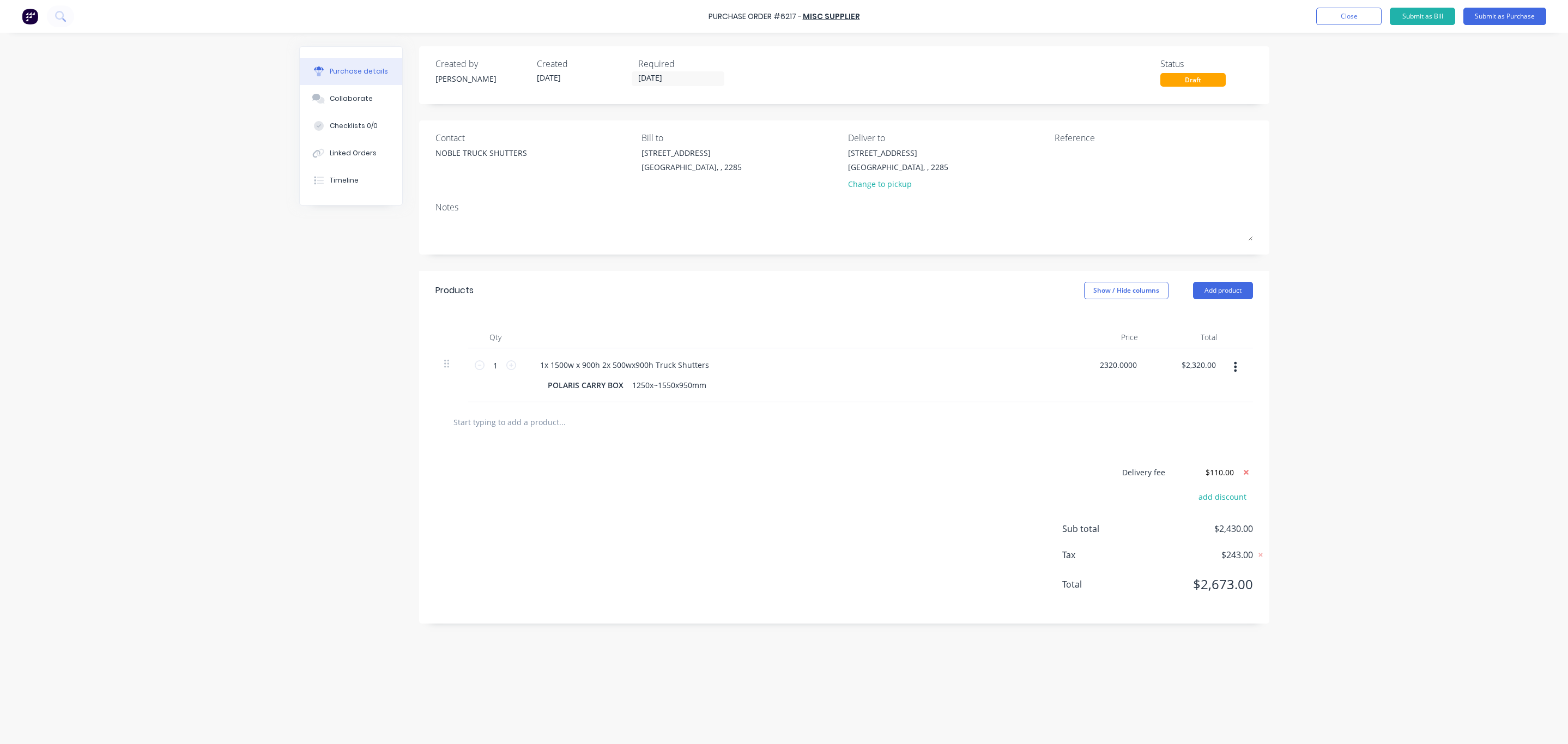
click at [1071, 369] on div "2320.0000 2320.0000" at bounding box center [1106, 375] width 79 height 54
type input "$2,210.00"
click at [1513, 15] on button "Submit as Purchase" at bounding box center [1505, 15] width 83 height 17
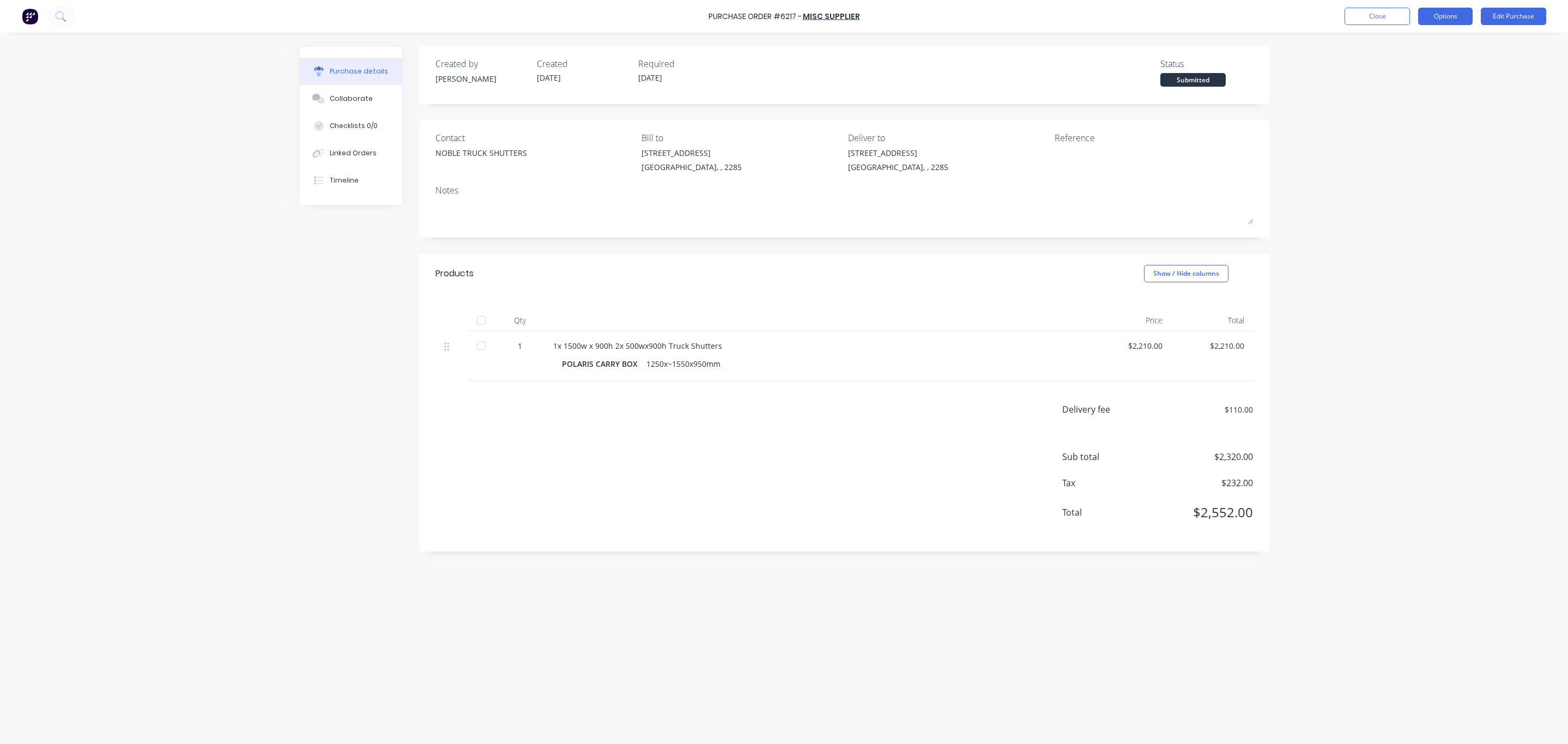
drag, startPoint x: 1456, startPoint y: 16, endPoint x: 1449, endPoint y: 26, distance: 12.2
click at [1456, 16] on button "Options" at bounding box center [1446, 15] width 54 height 17
click at [1417, 44] on div "Print / Email" at bounding box center [1421, 44] width 84 height 15
click at [1413, 87] on div "Without pricing" at bounding box center [1421, 87] width 84 height 15
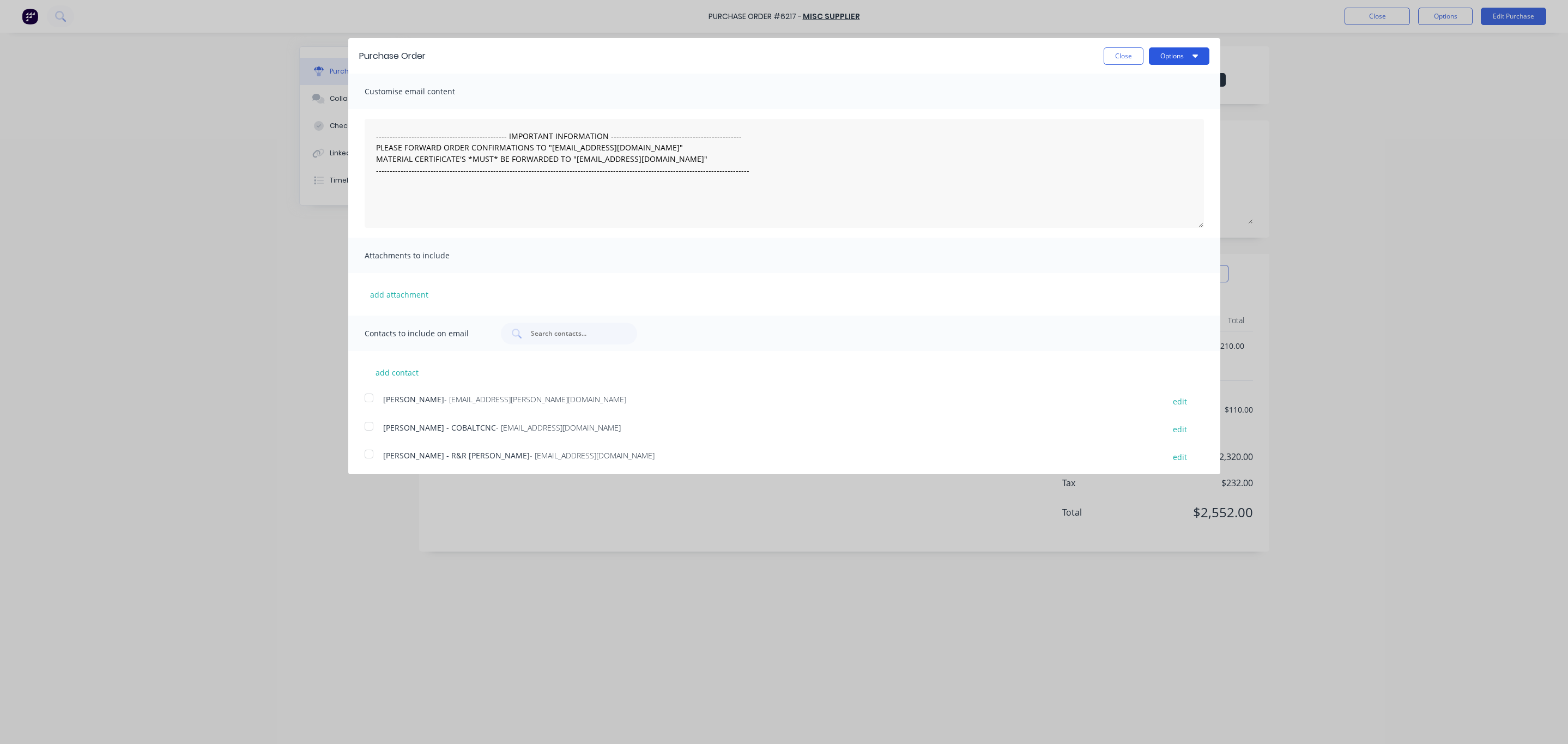
click at [1158, 63] on button "Options" at bounding box center [1179, 55] width 61 height 17
click at [1150, 90] on div "Print" at bounding box center [1157, 83] width 84 height 15
click at [1108, 59] on button "Close" at bounding box center [1124, 55] width 40 height 17
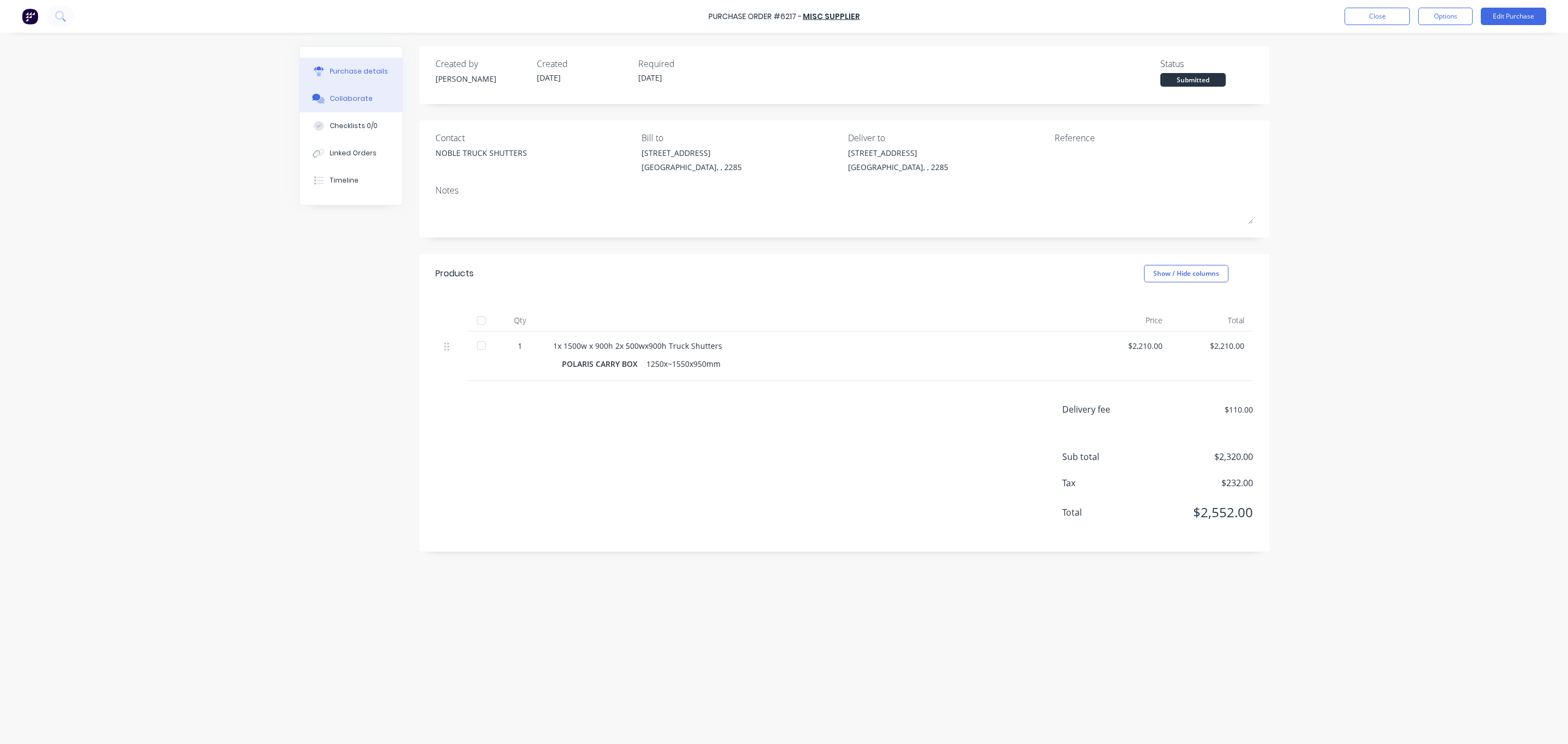
click at [330, 93] on div "Collaborate" at bounding box center [351, 98] width 43 height 10
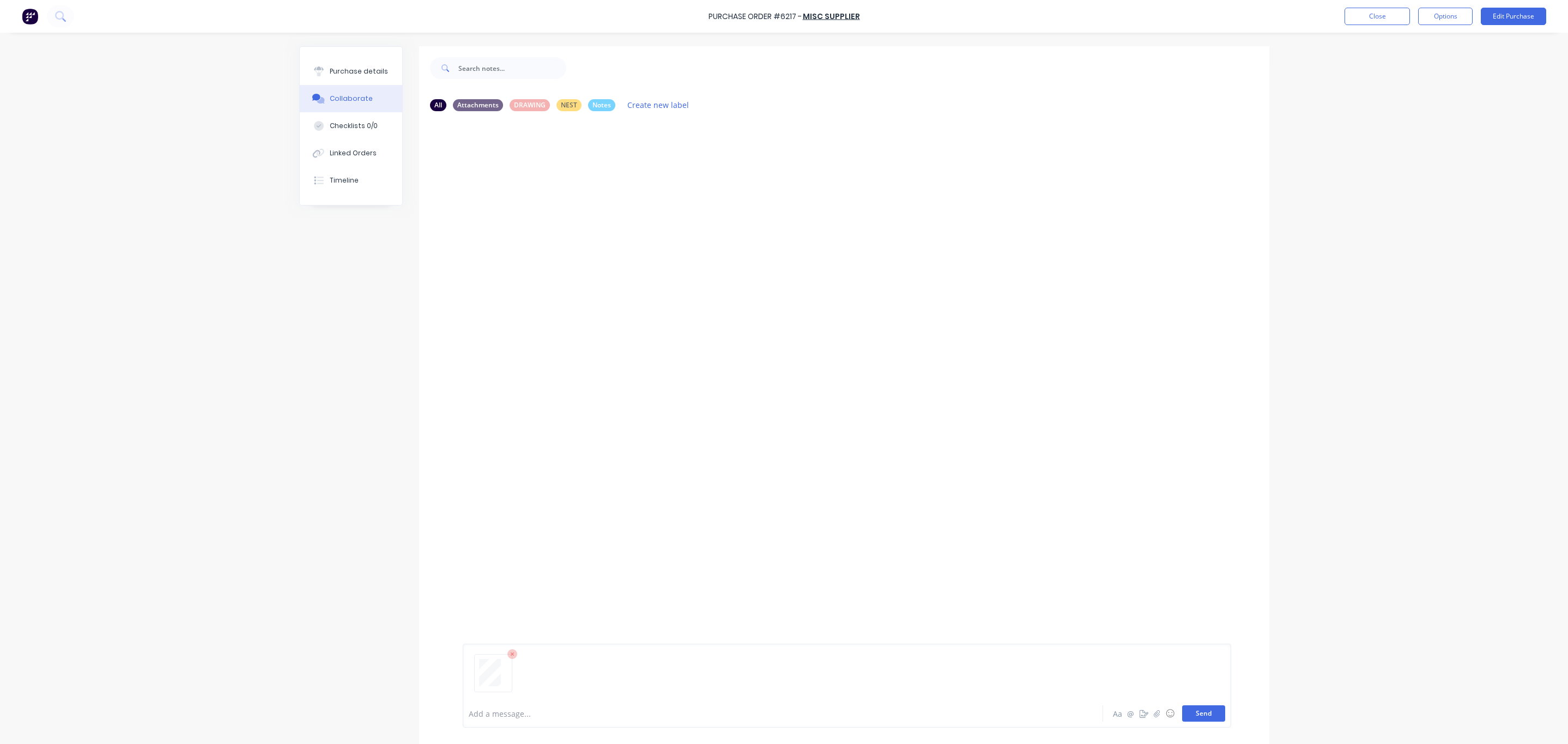
click at [1199, 714] on button "Send" at bounding box center [1203, 714] width 43 height 16
click at [1567, 397] on html "Purchase Order #6217 - MISC SUPPLIER Close Options Edit Purchase Purchase detai…" at bounding box center [784, 372] width 1568 height 744
click at [547, 206] on div "Labels Download Delete" at bounding box center [607, 203] width 122 height 15
click at [549, 207] on icon "button" at bounding box center [550, 204] width 4 height 13
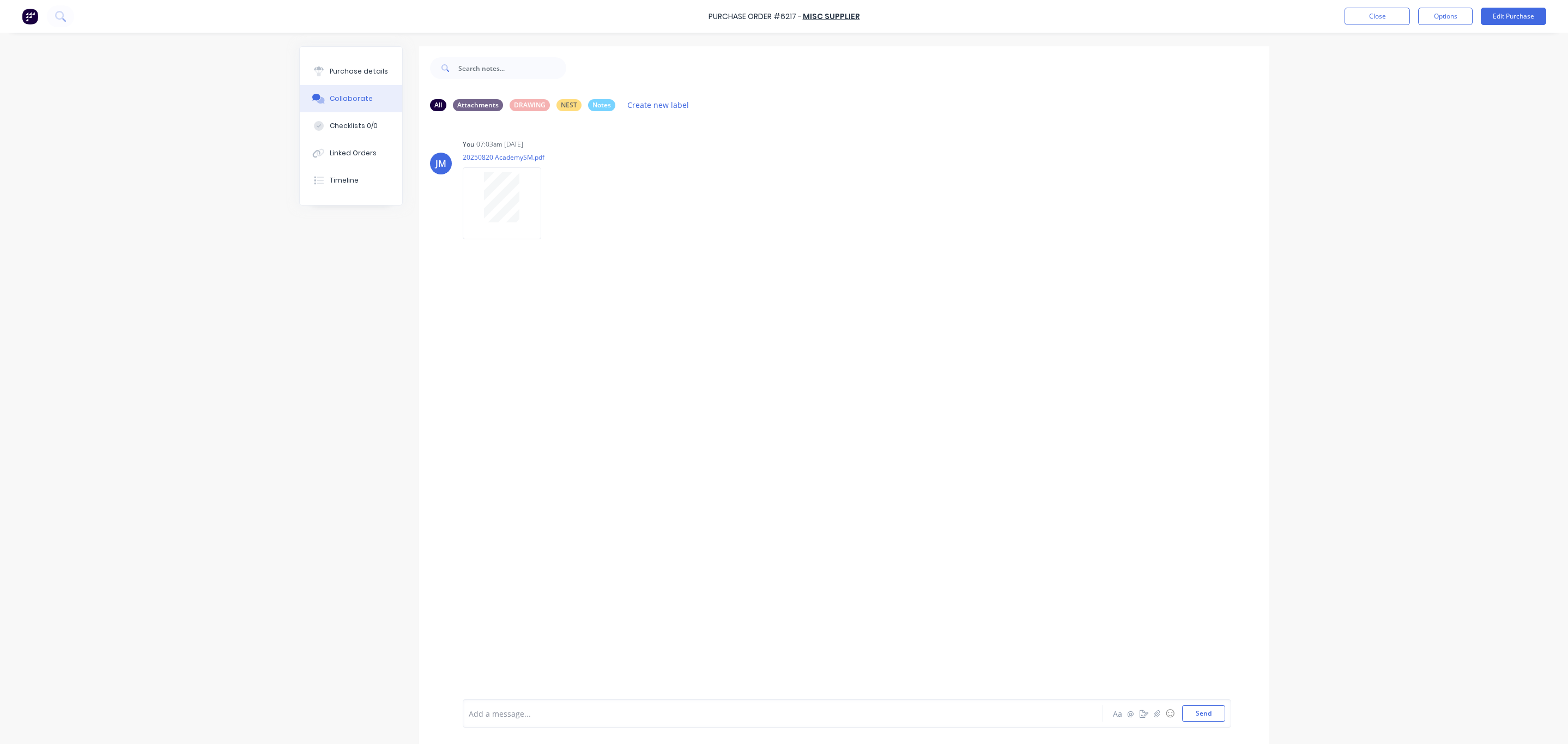
drag, startPoint x: 544, startPoint y: 209, endPoint x: 466, endPoint y: 287, distance: 110.3
click at [469, 279] on div "JM You 07:03am [DATE] 20250820 AcademySM.pdf Labels Download Delete" at bounding box center [844, 409] width 851 height 580
click at [1382, 20] on button "Close" at bounding box center [1378, 15] width 65 height 17
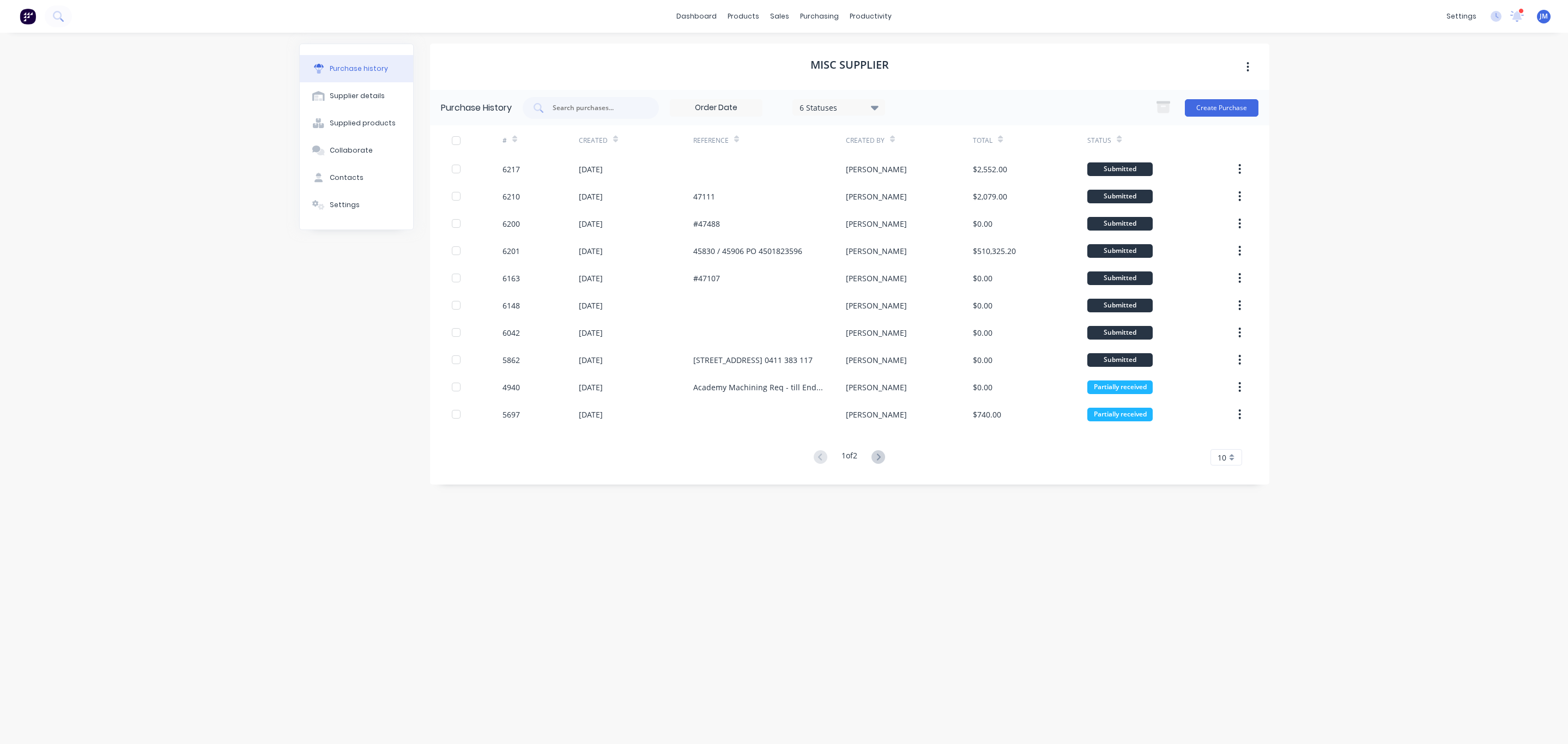
click at [1531, 511] on div "dashboard products sales purchasing productivity dashboard products Product Cat…" at bounding box center [784, 372] width 1568 height 744
